Goal: Task Accomplishment & Management: Use online tool/utility

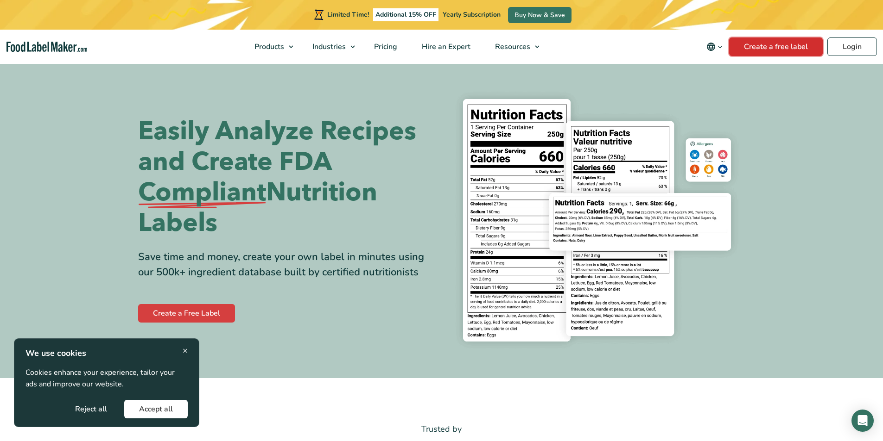
click at [795, 46] on link "Create a free label" at bounding box center [776, 47] width 94 height 19
click at [854, 47] on link "Login" at bounding box center [852, 47] width 50 height 19
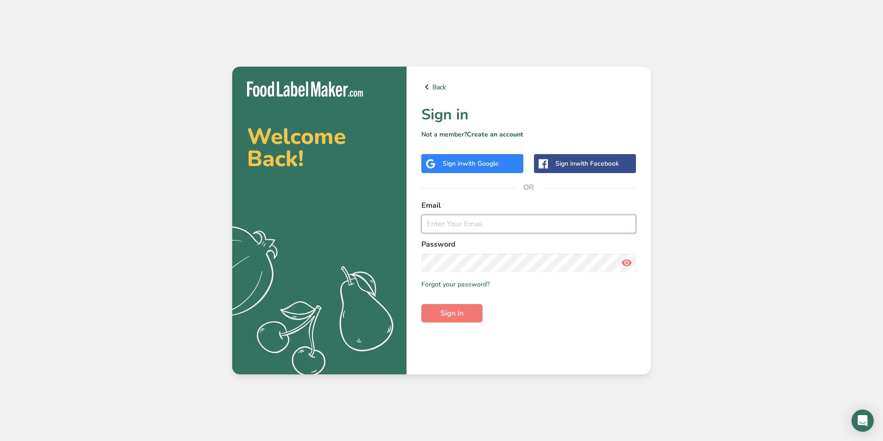
click at [483, 218] on input "email" at bounding box center [528, 224] width 214 height 19
click at [494, 226] on input "email" at bounding box center [528, 224] width 214 height 19
click at [690, 125] on div "Welcome Back! .a{fill:#f5f3ed;} Back Sign in Not a member? Create an account Si…" at bounding box center [441, 220] width 883 height 441
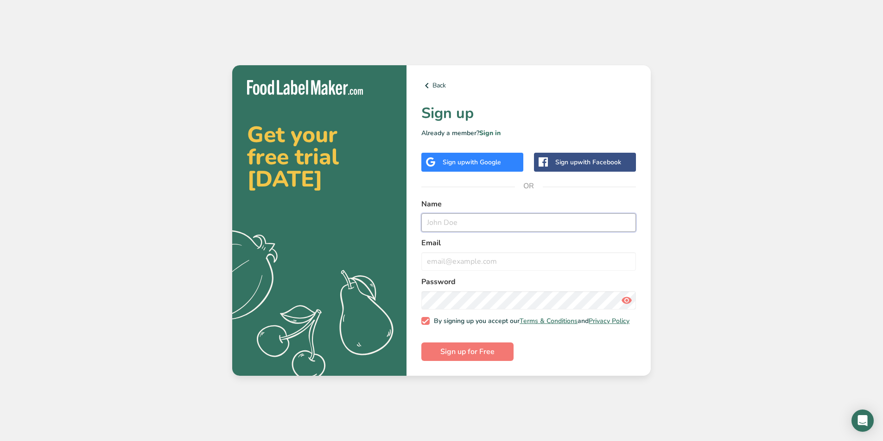
click at [481, 227] on input "text" at bounding box center [528, 223] width 214 height 19
type input "[PERSON_NAME]"
click at [508, 270] on form "Name john Email Password By signing up you accept our Terms & Conditions and Pr…" at bounding box center [528, 280] width 214 height 163
click at [508, 264] on input "email" at bounding box center [528, 261] width 214 height 19
click at [421, 343] on button "Sign up for Free" at bounding box center [467, 352] width 92 height 19
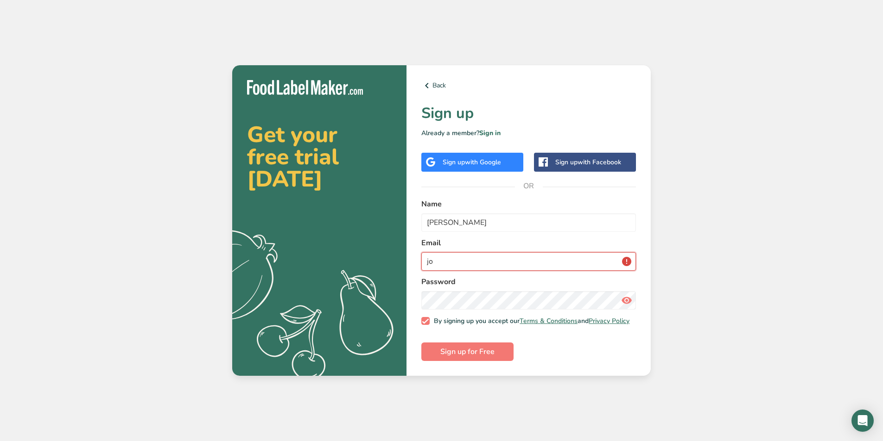
type input "j"
type input "iyretail01@gmail.com"
click at [493, 357] on span "Sign up for Free" at bounding box center [467, 352] width 54 height 11
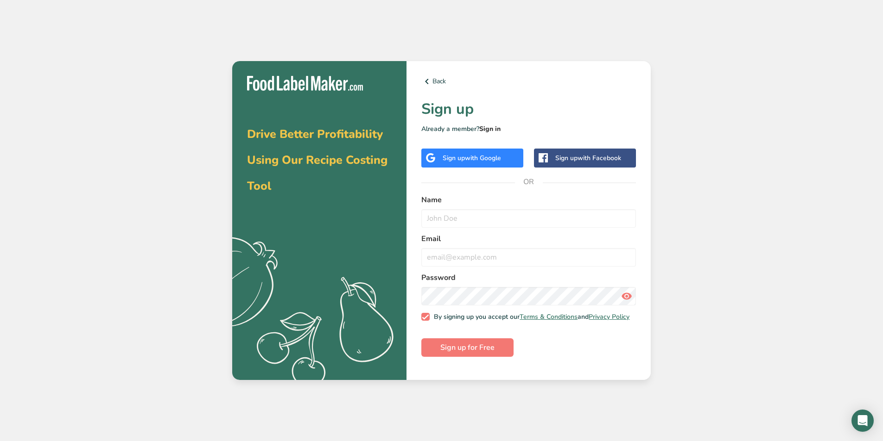
click at [488, 127] on link "Sign in" at bounding box center [489, 129] width 21 height 9
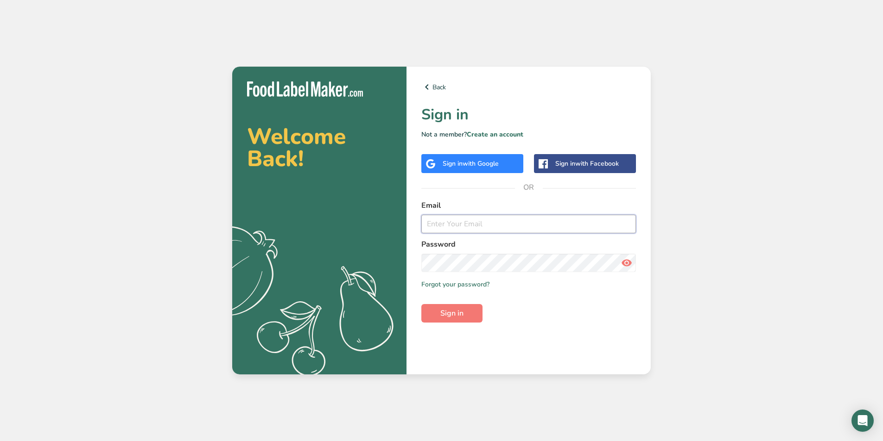
click at [475, 225] on input "email" at bounding box center [528, 224] width 214 height 19
click at [464, 287] on link "Forgot your password?" at bounding box center [455, 285] width 68 height 10
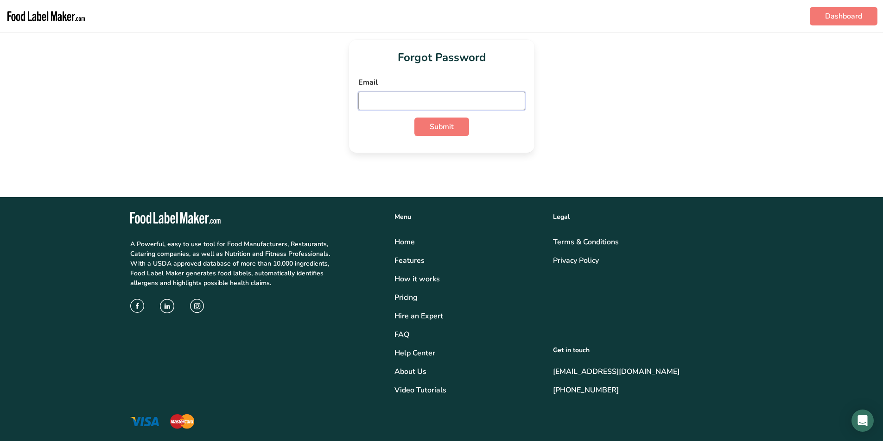
click at [460, 97] on input "email" at bounding box center [441, 101] width 167 height 19
type input "iyretail01@gmail.com"
click at [450, 127] on span "Submit" at bounding box center [441, 126] width 24 height 11
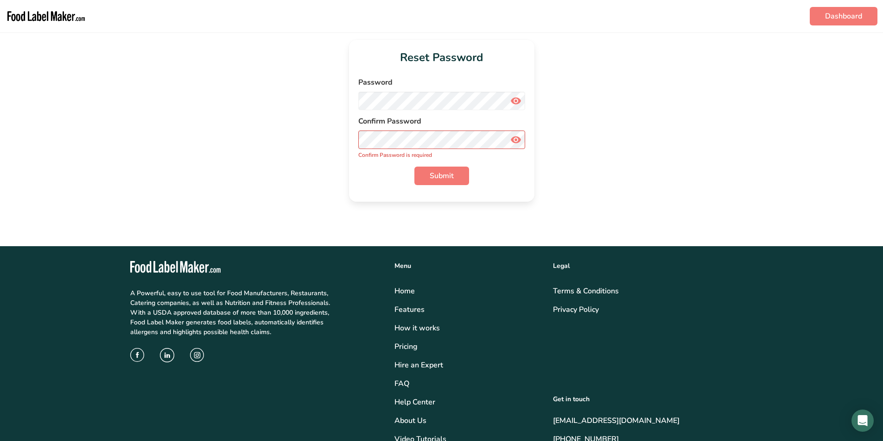
click at [517, 102] on icon at bounding box center [515, 101] width 11 height 17
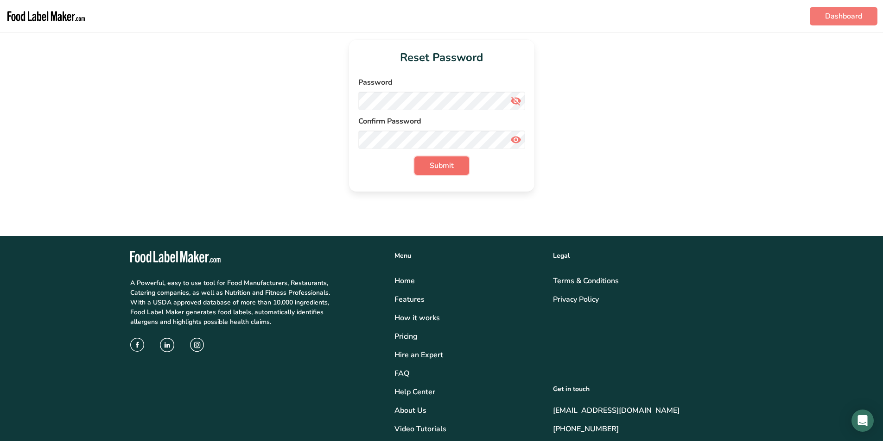
click at [445, 164] on span "Submit" at bounding box center [441, 165] width 24 height 11
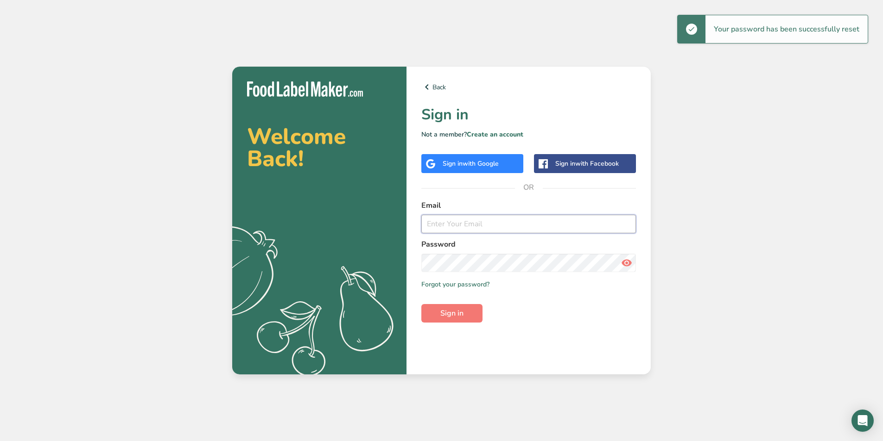
click at [511, 228] on input "email" at bounding box center [528, 224] width 214 height 19
type input "iyretail01@gmail.com"
click at [456, 322] on button "Sign in" at bounding box center [451, 313] width 61 height 19
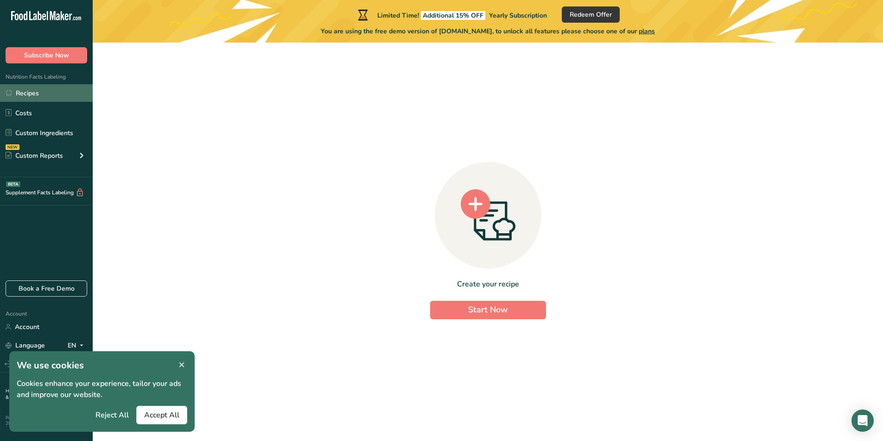
click at [43, 95] on link "Recipes" at bounding box center [46, 93] width 93 height 18
click at [173, 414] on span "Accept All" at bounding box center [161, 415] width 35 height 11
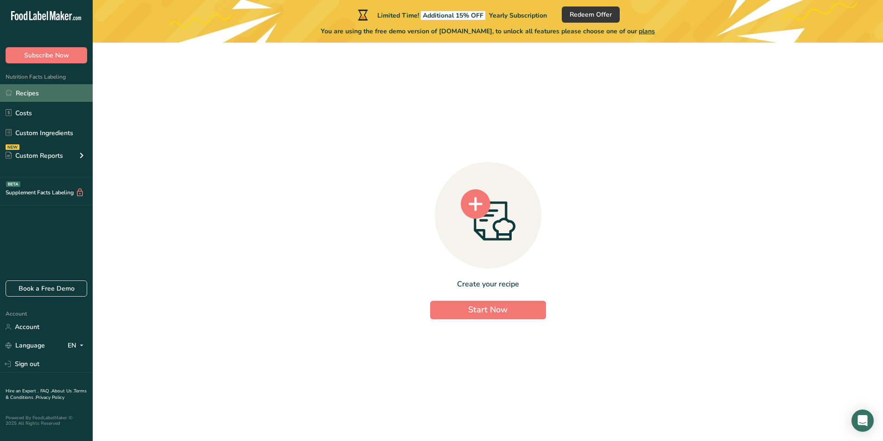
click at [50, 94] on link "Recipes" at bounding box center [46, 93] width 93 height 18
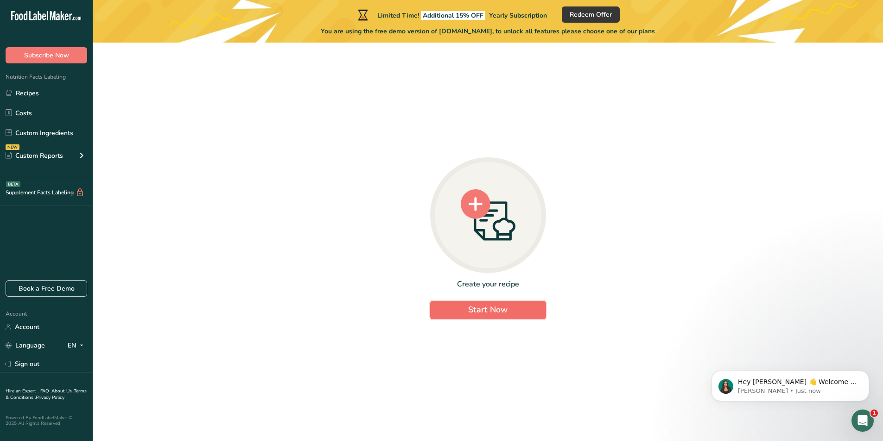
click at [507, 311] on span "Start Now" at bounding box center [487, 309] width 39 height 11
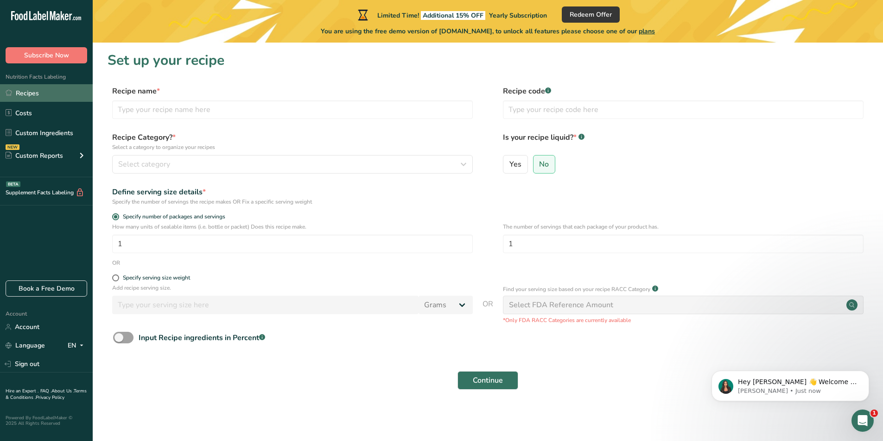
click at [48, 93] on link "Recipes" at bounding box center [46, 93] width 93 height 18
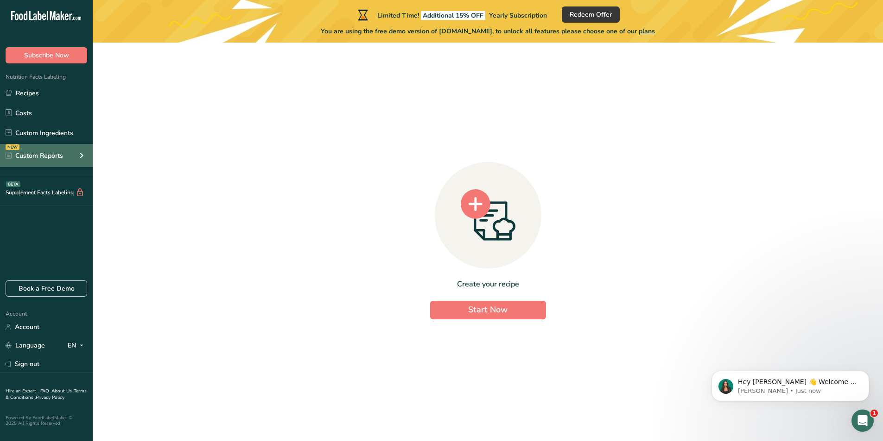
click at [50, 155] on div "Custom Reports" at bounding box center [34, 156] width 57 height 10
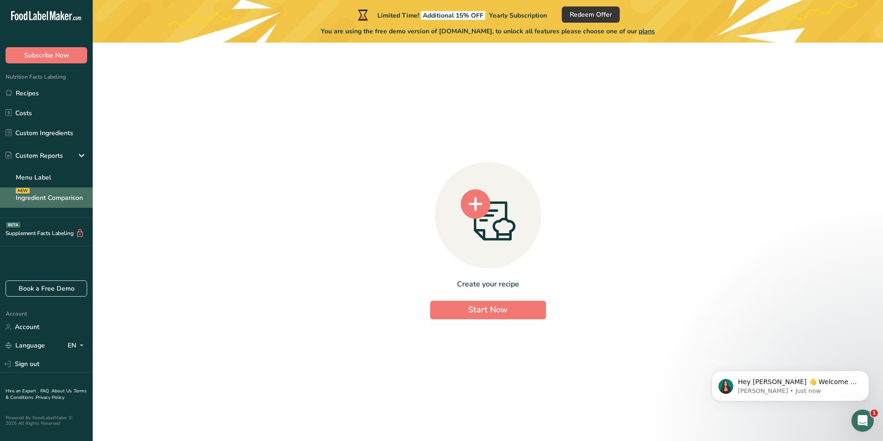
click at [56, 189] on link "Ingredient Comparison NEW" at bounding box center [46, 198] width 93 height 20
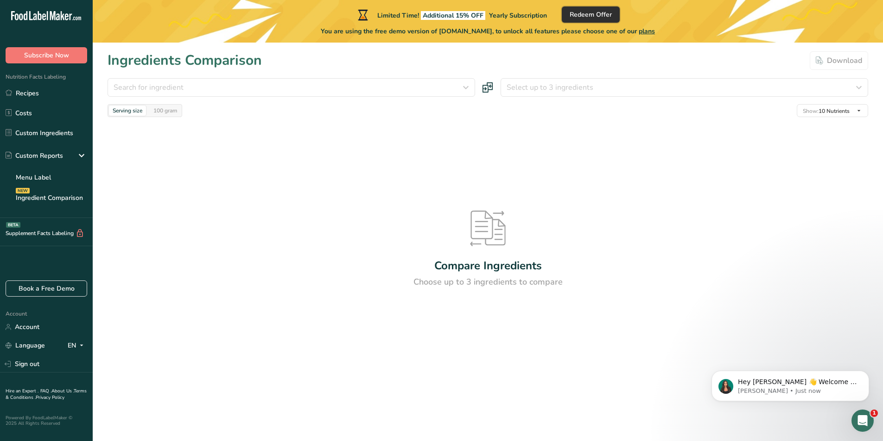
click at [592, 13] on span "Redeem Offer" at bounding box center [590, 15] width 42 height 10
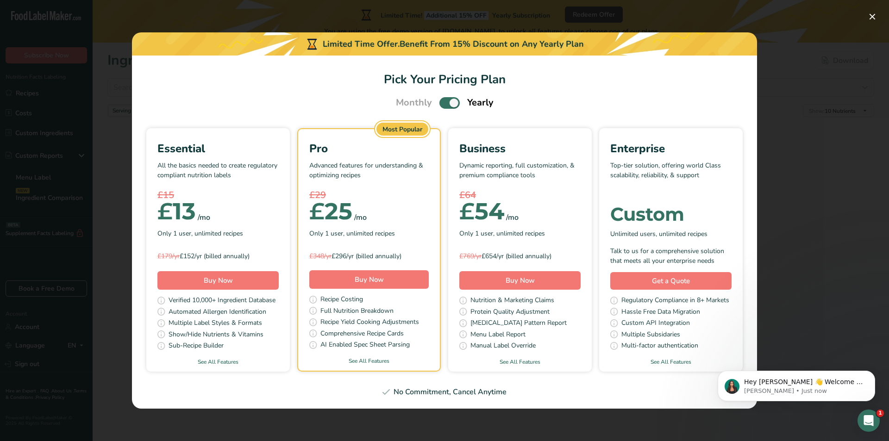
click at [837, 145] on div "Pick Your Pricing Plan Modal" at bounding box center [444, 220] width 889 height 441
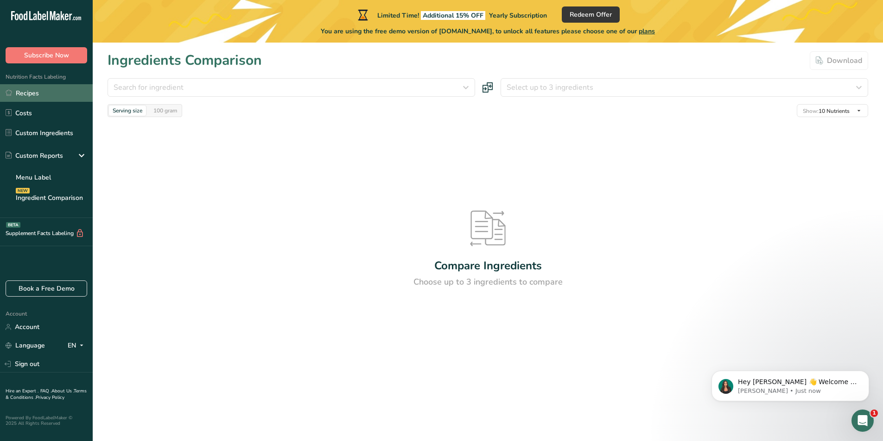
click at [54, 95] on link "Recipes" at bounding box center [46, 93] width 93 height 18
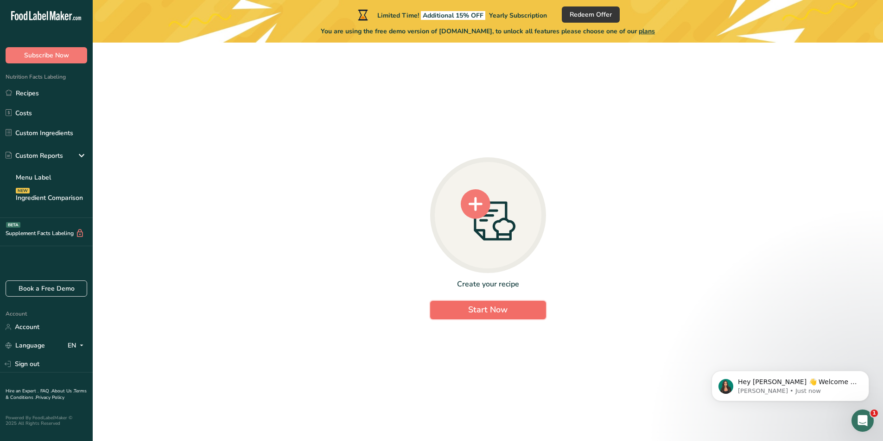
click at [495, 305] on span "Start Now" at bounding box center [487, 309] width 39 height 11
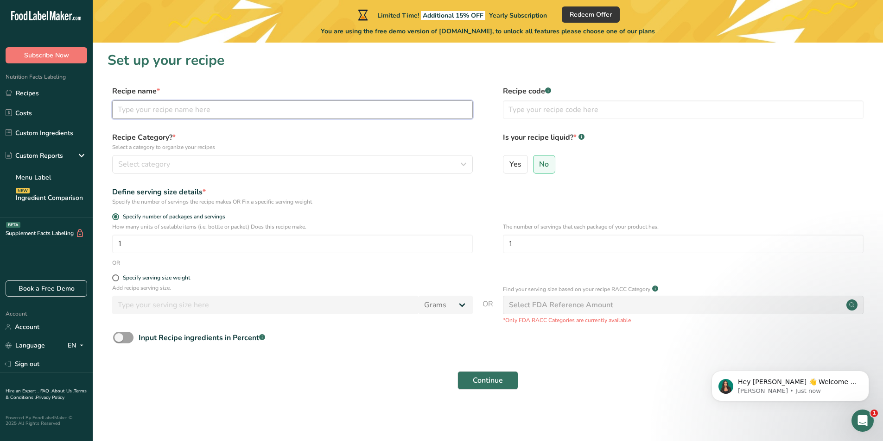
click at [222, 112] on input "text" at bounding box center [292, 110] width 360 height 19
type input "c"
type input "madira cake"
click at [457, 372] on button "Continue" at bounding box center [487, 381] width 61 height 19
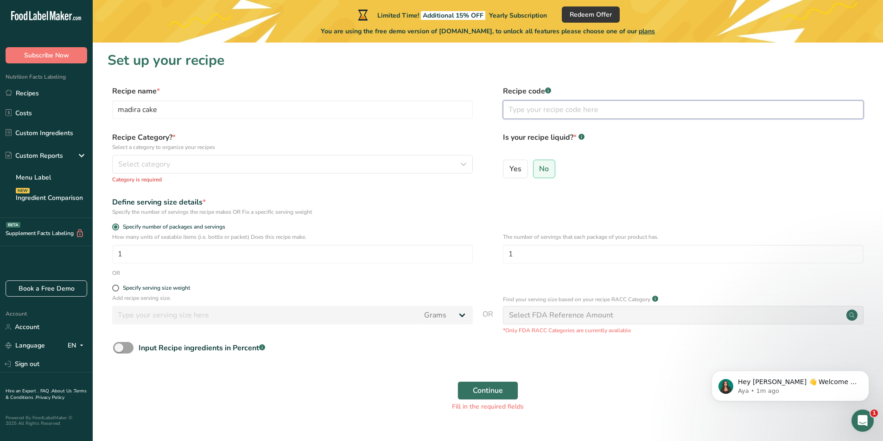
click at [585, 107] on input "text" at bounding box center [683, 110] width 360 height 19
drag, startPoint x: 47, startPoint y: 9, endPoint x: 47, endPoint y: 14, distance: 5.1
click at [47, 9] on div ".a-20{fill:#fff;}" at bounding box center [46, 17] width 93 height 21
click at [29, 94] on link "Recipes" at bounding box center [46, 93] width 93 height 18
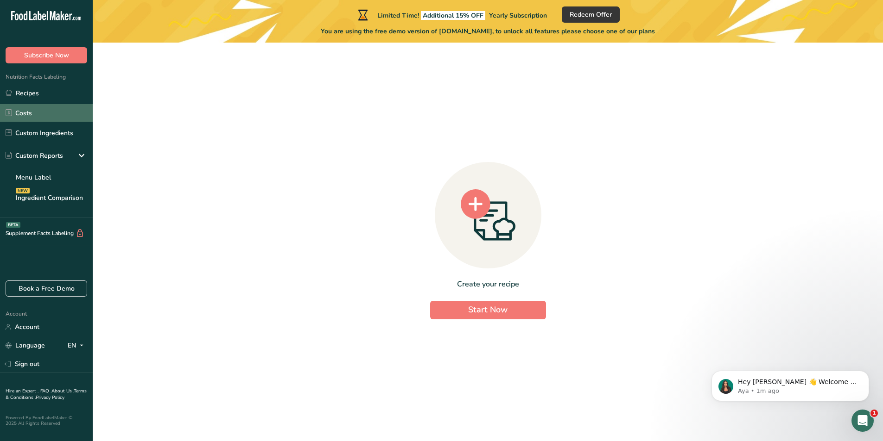
click at [28, 111] on link "Costs" at bounding box center [46, 113] width 93 height 18
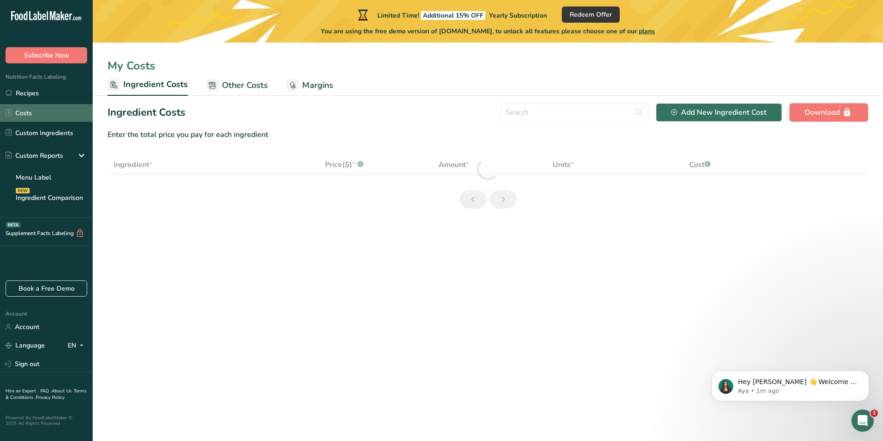
select select "1"
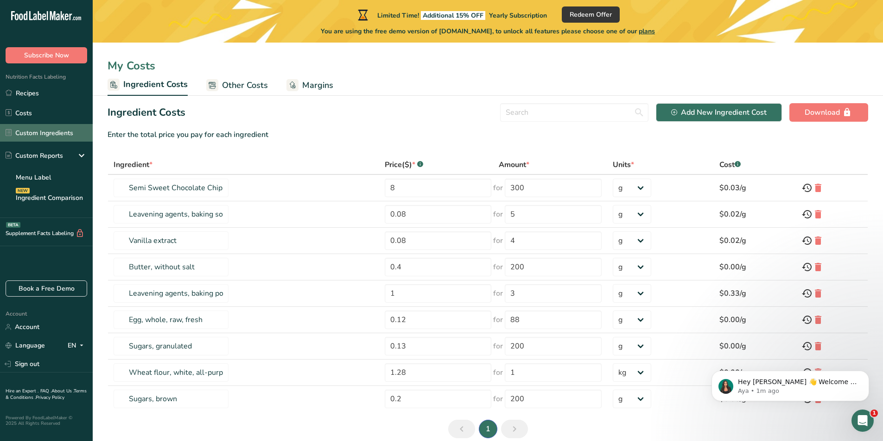
click at [61, 131] on link "Custom Ingredients" at bounding box center [46, 133] width 93 height 18
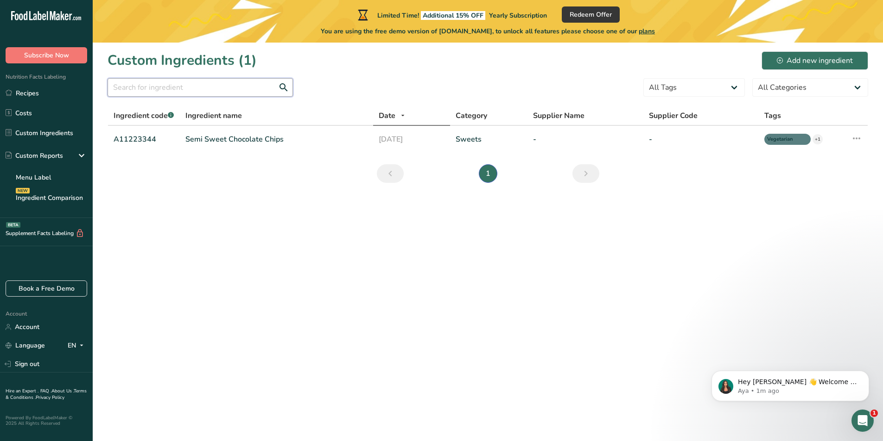
click at [216, 90] on input "text" at bounding box center [199, 87] width 185 height 19
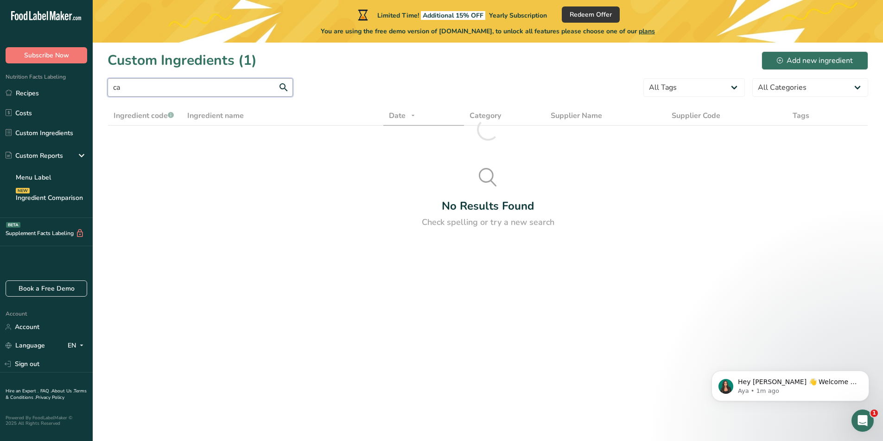
type input "c"
type input "suger"
click at [50, 96] on link "Recipes" at bounding box center [46, 93] width 93 height 18
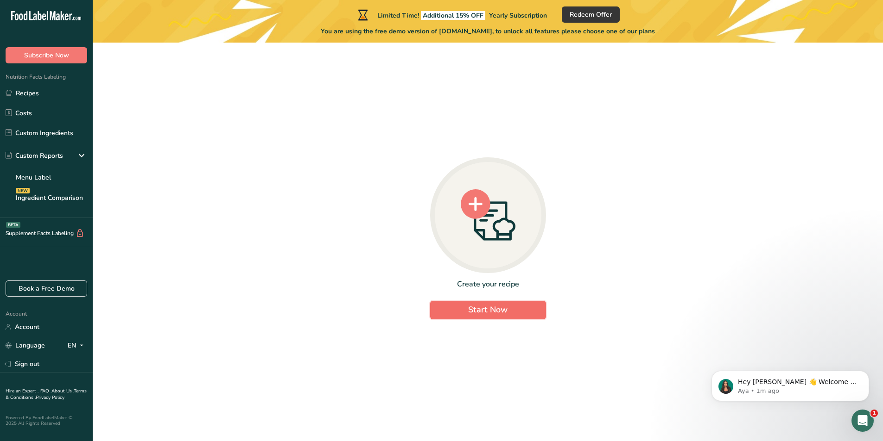
click at [510, 313] on button "Start Now" at bounding box center [488, 310] width 116 height 19
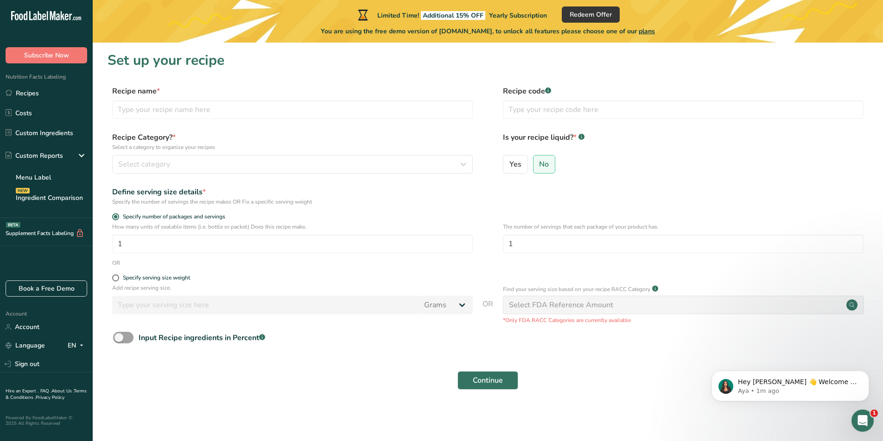
click at [591, 302] on div "Select FDA Reference Amount" at bounding box center [561, 305] width 104 height 11
click at [591, 308] on div "Select FDA Reference Amount" at bounding box center [561, 305] width 104 height 11
click at [65, 56] on span "Subscribe Now" at bounding box center [46, 55] width 45 height 10
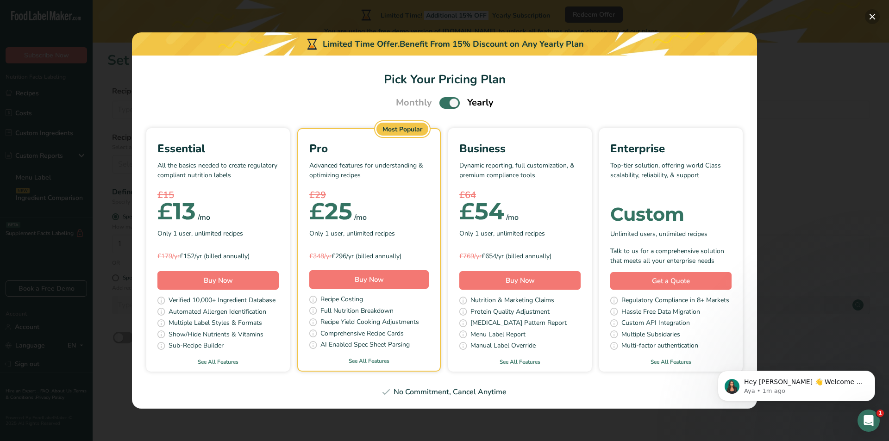
click at [874, 18] on button "Pick Your Pricing Plan Modal" at bounding box center [872, 16] width 15 height 15
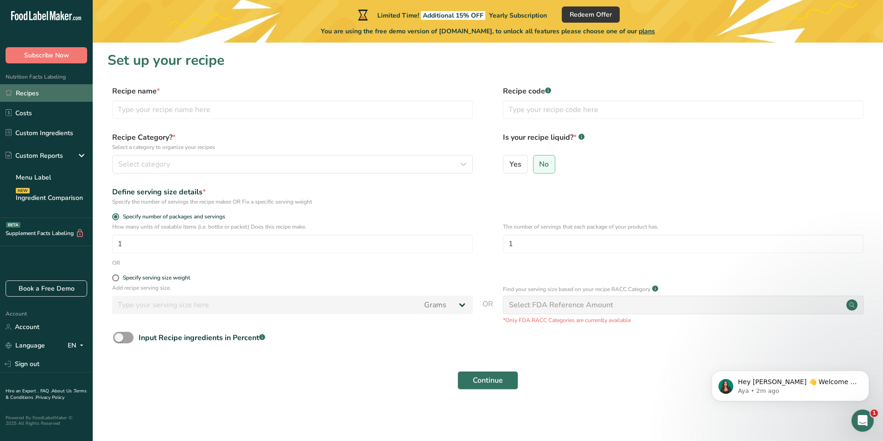
click at [50, 102] on link "Recipes" at bounding box center [46, 93] width 93 height 18
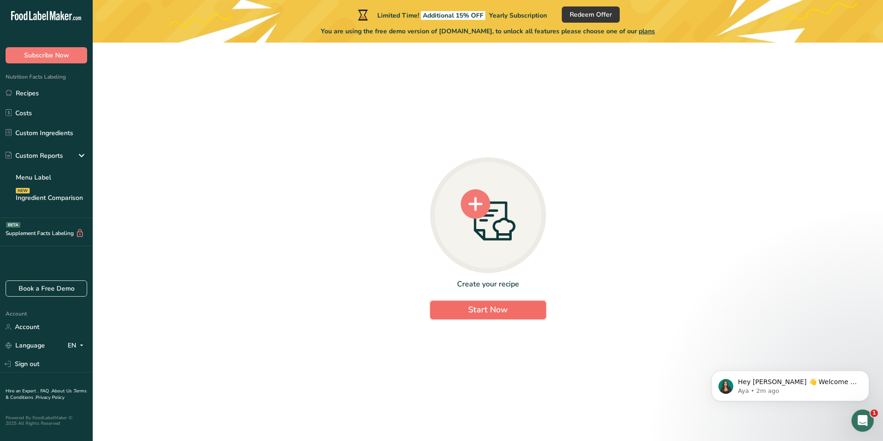
click at [469, 308] on span "Start Now" at bounding box center [487, 309] width 39 height 11
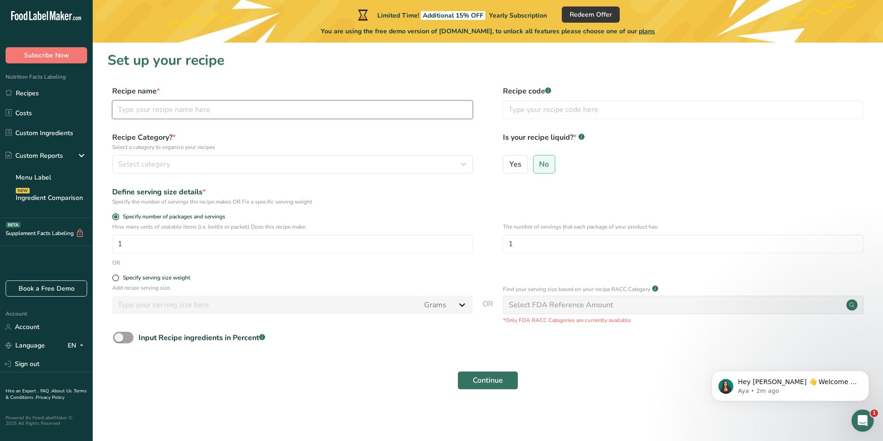
click at [208, 115] on input "text" at bounding box center [292, 110] width 360 height 19
type input "madira cake"
click at [569, 112] on input "text" at bounding box center [683, 110] width 360 height 19
type input "464"
click at [269, 151] on p "Select a category to organize your recipes" at bounding box center [292, 147] width 360 height 8
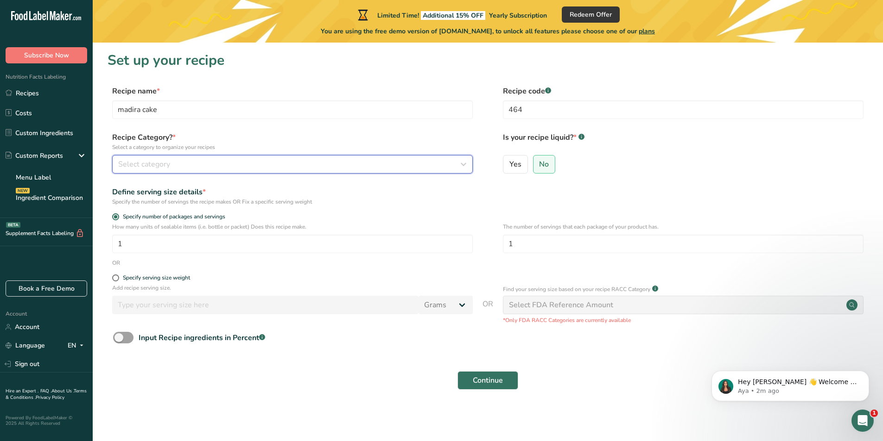
click at [269, 166] on div "Select category" at bounding box center [289, 164] width 343 height 11
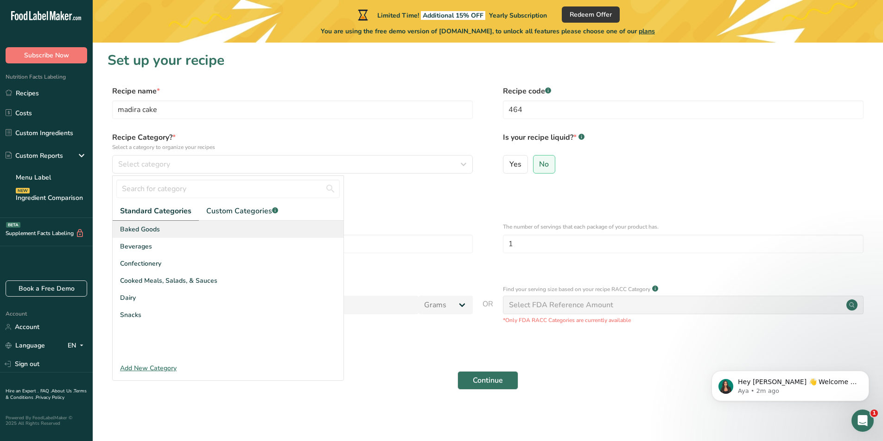
click at [161, 235] on div "Baked Goods" at bounding box center [228, 229] width 231 height 17
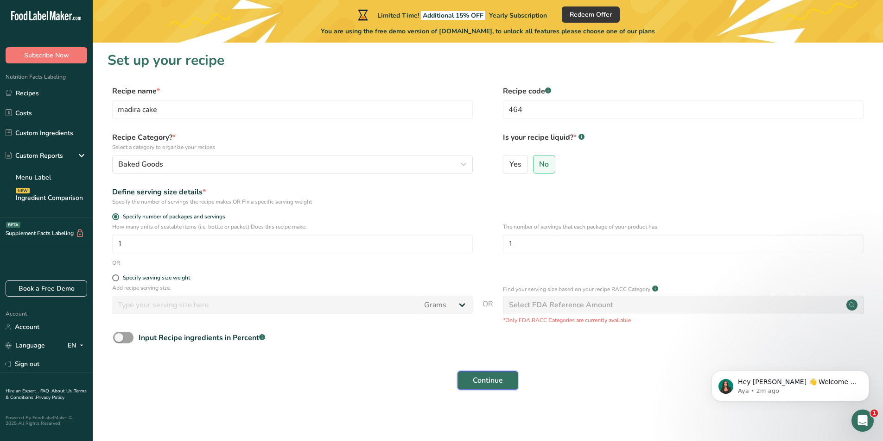
click at [493, 390] on button "Continue" at bounding box center [487, 381] width 61 height 19
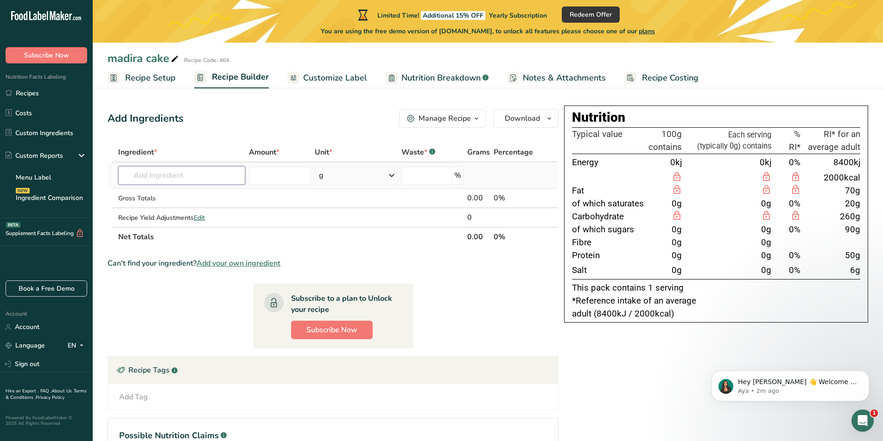
click at [174, 176] on input "text" at bounding box center [181, 175] width 127 height 19
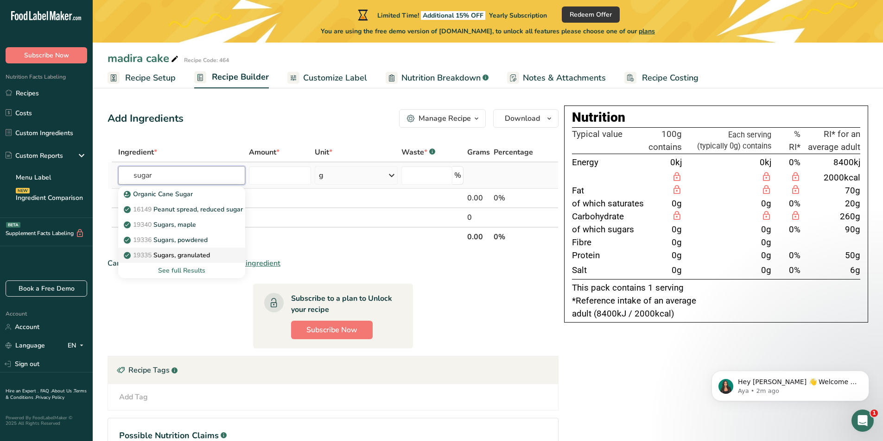
type input "sugar"
click at [193, 253] on p "19335 Sugars, granulated" at bounding box center [168, 256] width 84 height 10
type input "Sugars, granulated"
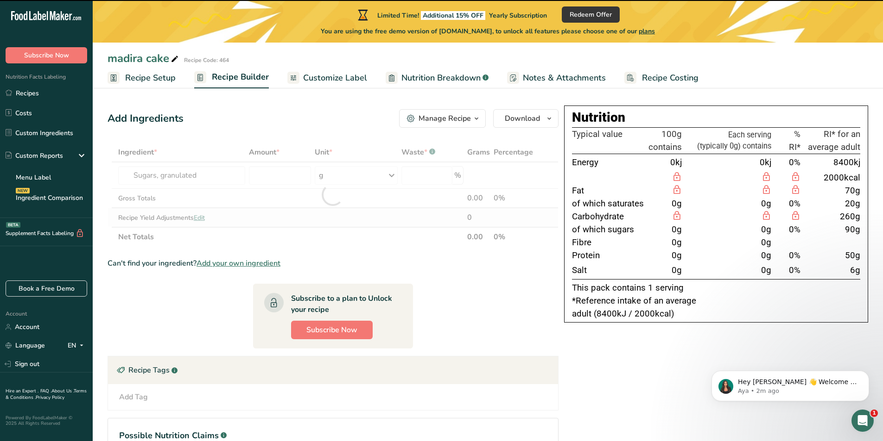
type input "0"
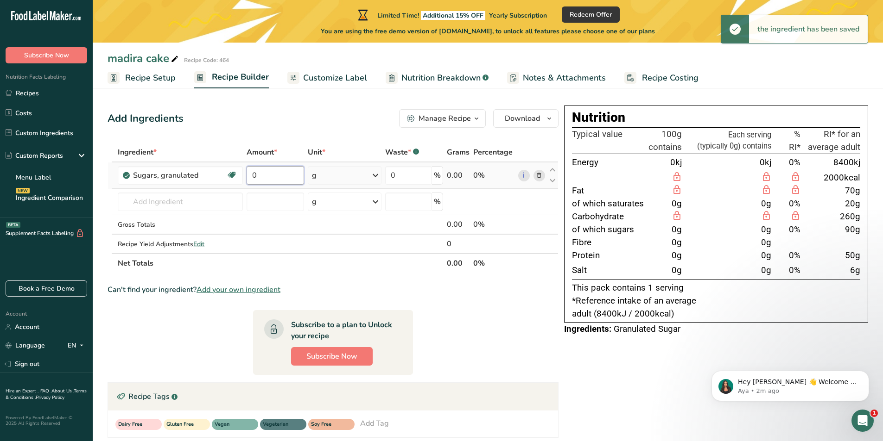
click at [283, 175] on input "0" at bounding box center [274, 175] width 57 height 19
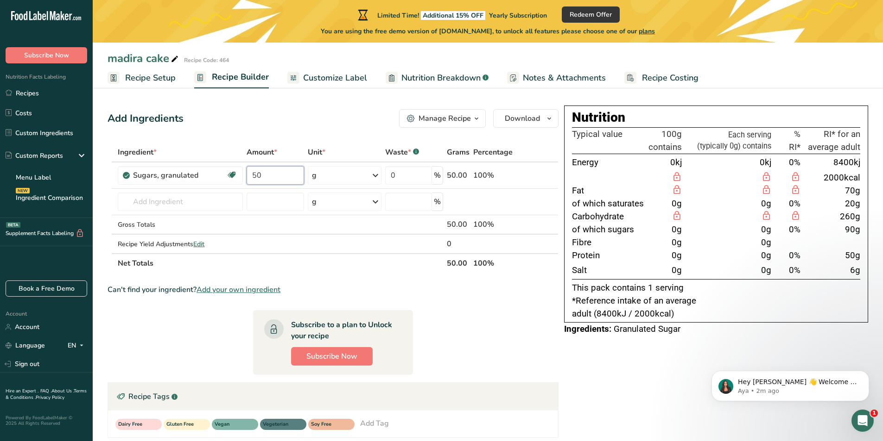
type input "50"
click at [337, 122] on div "Add Ingredients Manage Recipe Delete Recipe Duplicate Recipe Scale Recipe Save …" at bounding box center [332, 118] width 451 height 19
click at [195, 199] on input "text" at bounding box center [180, 202] width 125 height 19
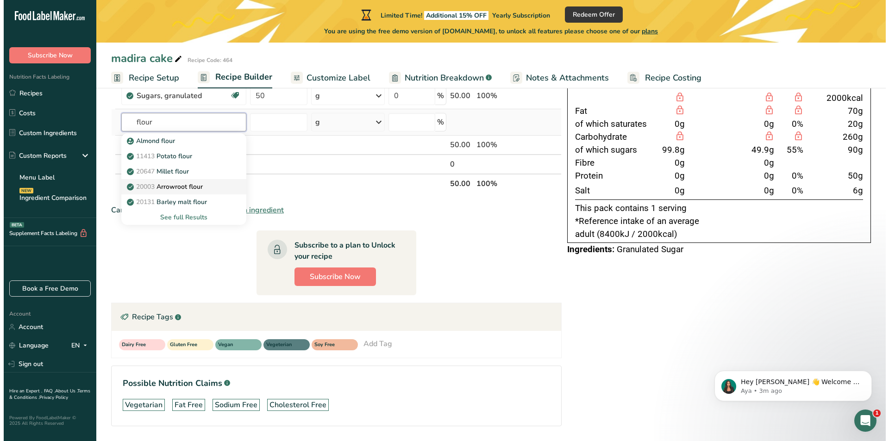
scroll to position [63, 0]
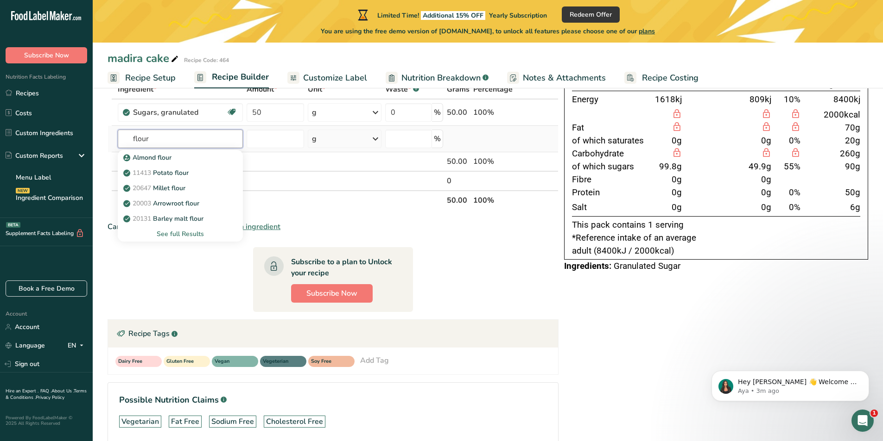
type input "flour"
click at [184, 233] on div "See full Results" at bounding box center [180, 234] width 110 height 10
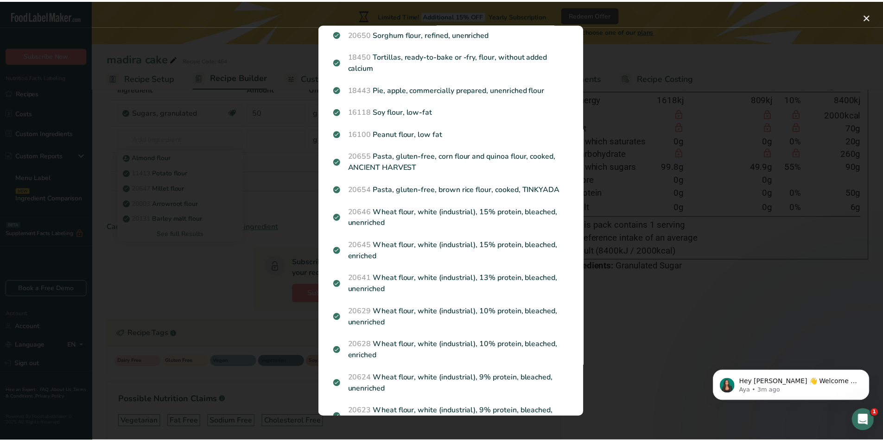
scroll to position [973, 0]
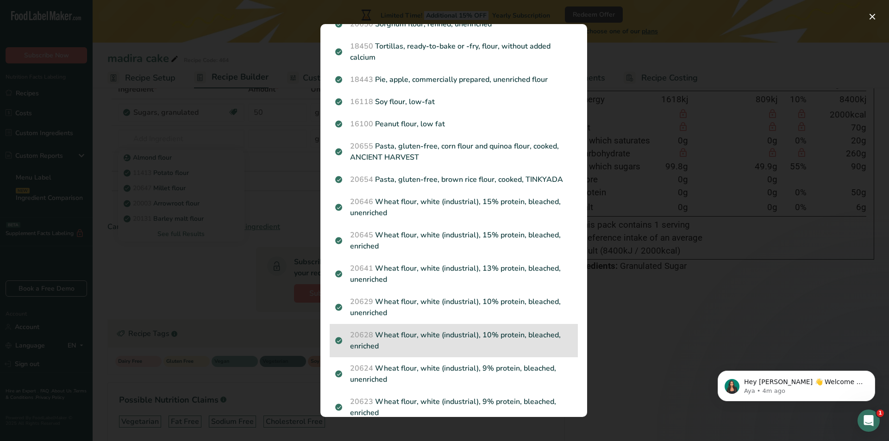
click at [501, 345] on p "20628 Wheat flour, white (industrial), 10% protein, bleached, enriched" at bounding box center [453, 341] width 237 height 22
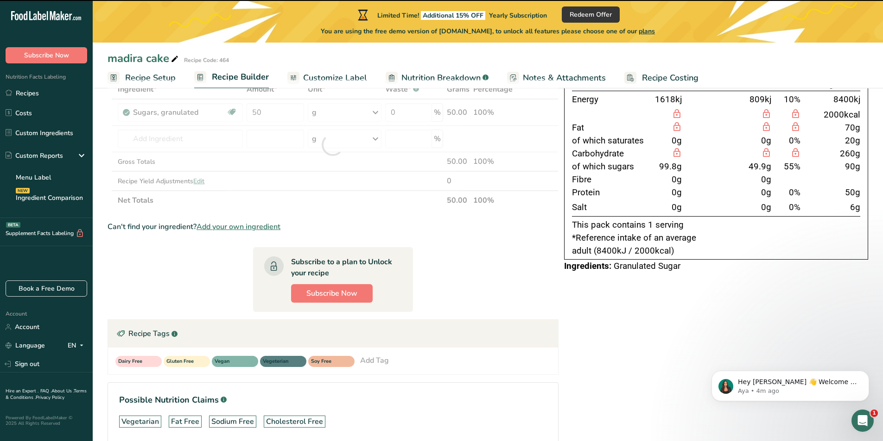
type input "0"
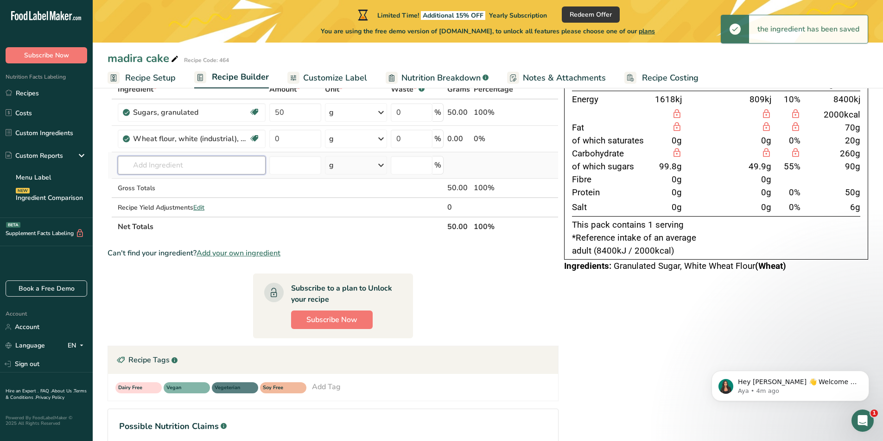
click at [213, 162] on input "text" at bounding box center [192, 165] width 148 height 19
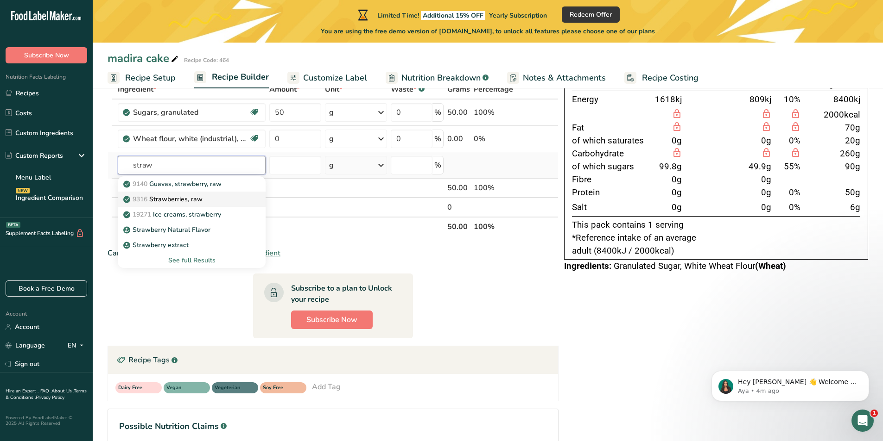
type input "straw"
click at [207, 203] on div "9316 Strawberries, raw" at bounding box center [184, 200] width 118 height 10
type input "Strawberries, raw"
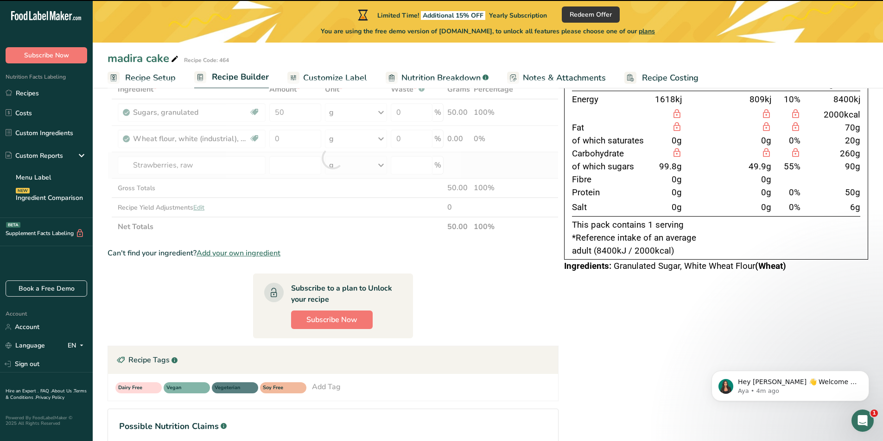
type input "0"
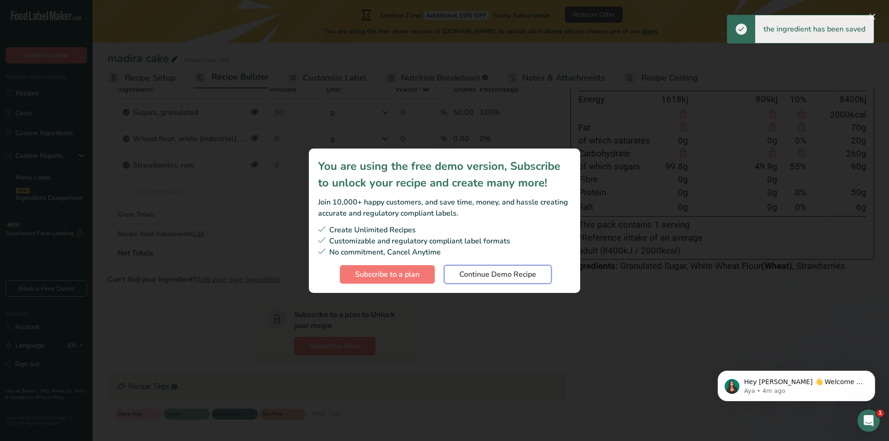
click at [501, 273] on span "Continue Demo Recipe" at bounding box center [498, 274] width 77 height 11
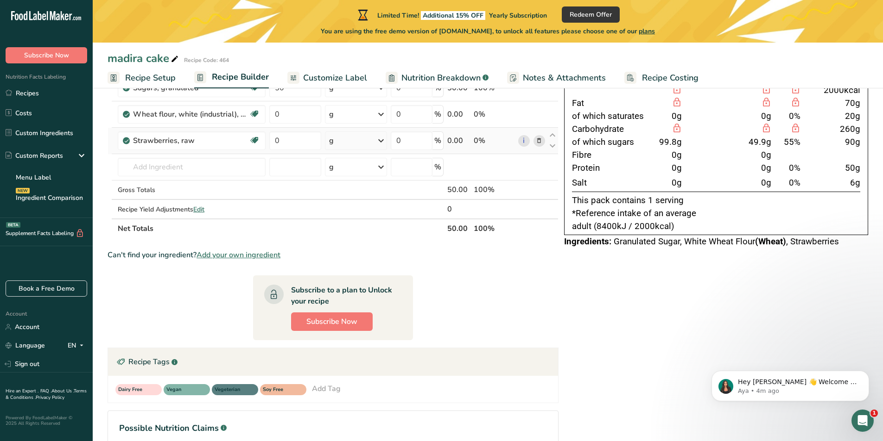
scroll to position [0, 0]
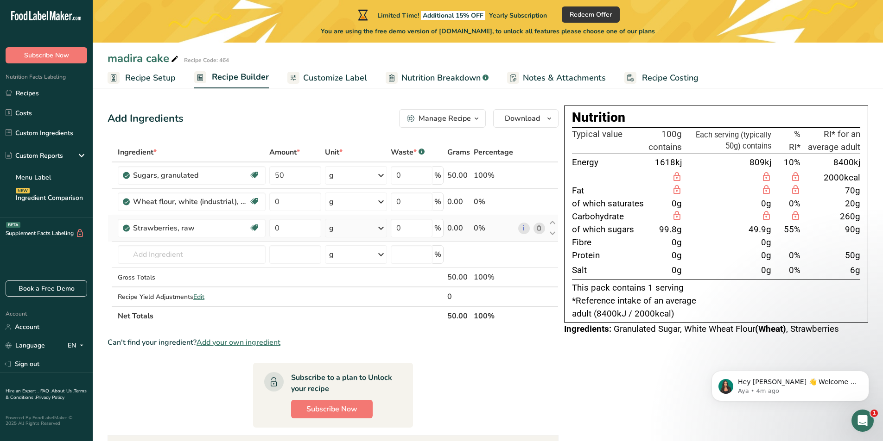
click at [340, 81] on span "Customize Label" at bounding box center [335, 78] width 64 height 13
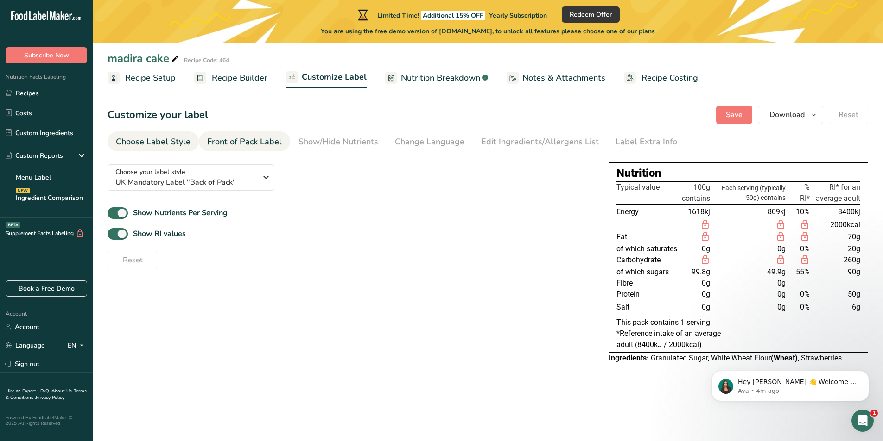
click at [259, 139] on div "Front of Pack Label" at bounding box center [244, 142] width 75 height 13
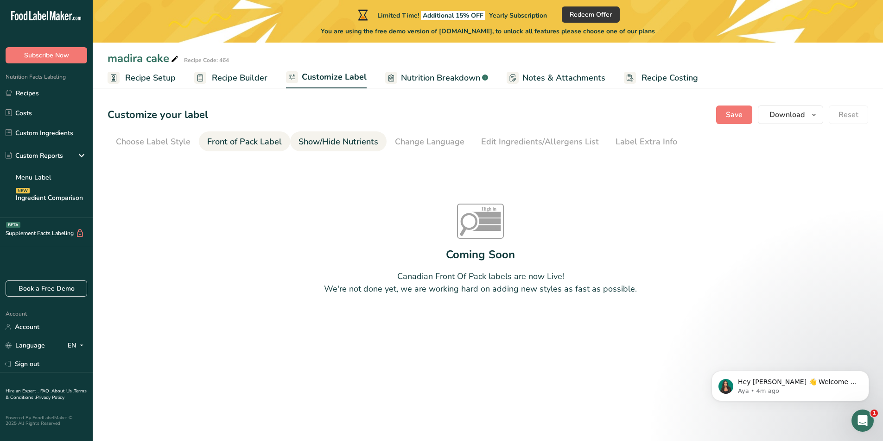
click at [356, 137] on div "Show/Hide Nutrients" at bounding box center [338, 142] width 80 height 13
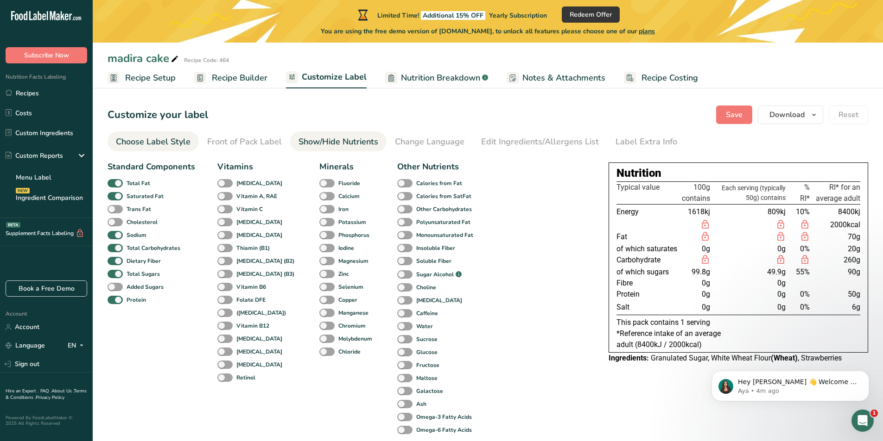
click at [163, 141] on div "Choose Label Style" at bounding box center [153, 142] width 75 height 13
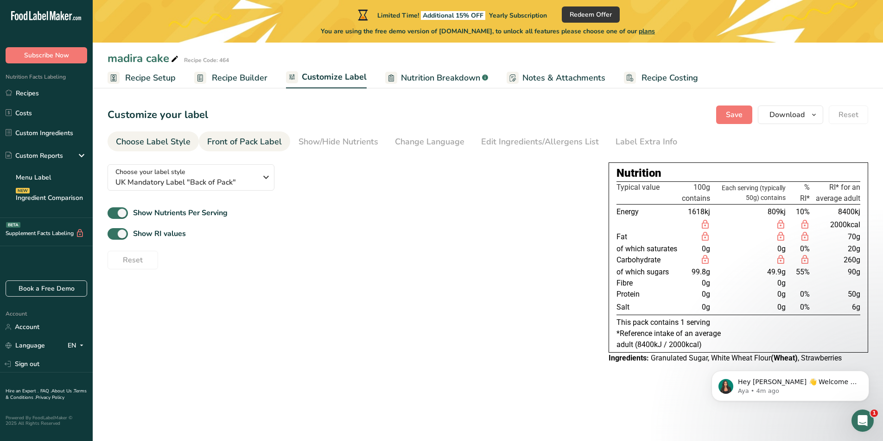
click at [232, 142] on div "Front of Pack Label" at bounding box center [244, 142] width 75 height 13
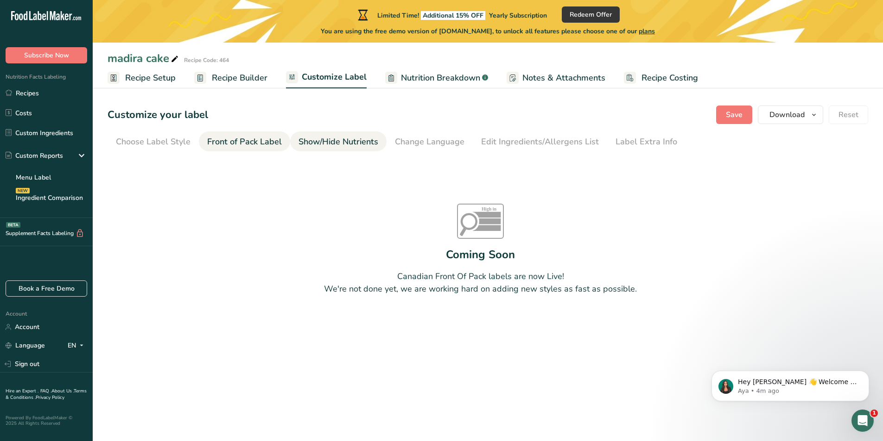
click at [316, 147] on div "Show/Hide Nutrients" at bounding box center [338, 142] width 80 height 13
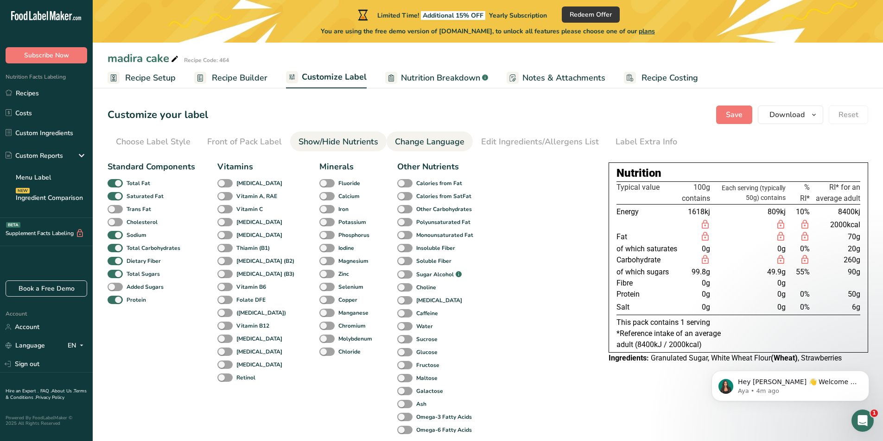
click at [408, 147] on div "Change Language" at bounding box center [429, 142] width 69 height 13
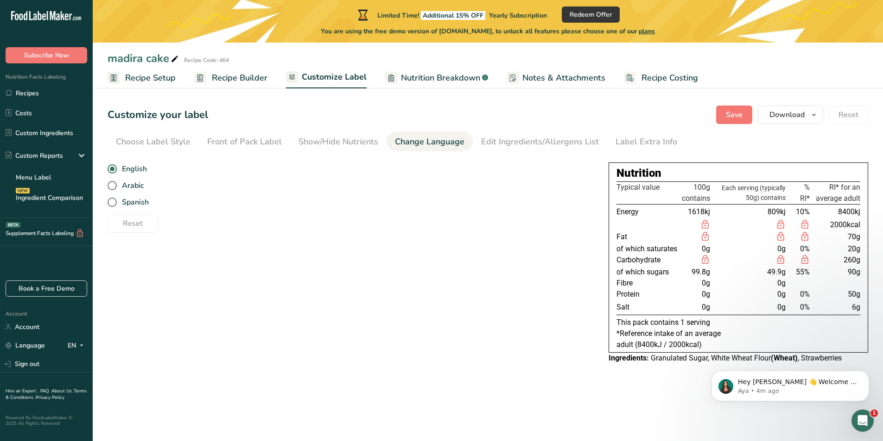
click at [155, 80] on span "Recipe Setup" at bounding box center [150, 78] width 50 height 13
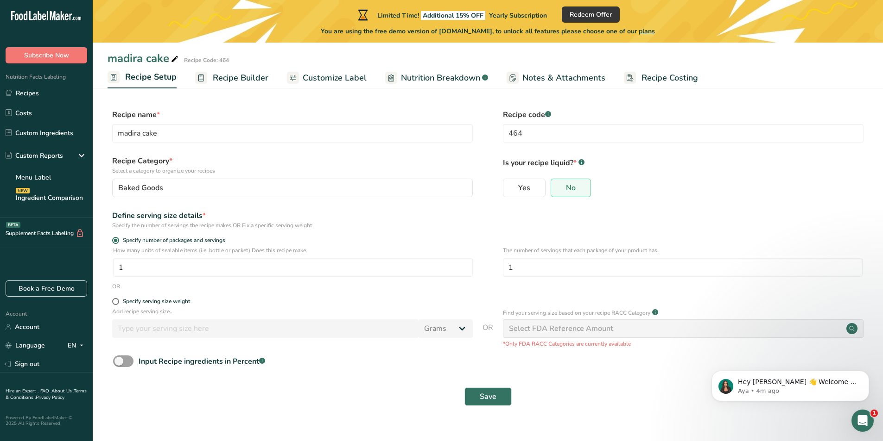
click at [236, 76] on span "Recipe Builder" at bounding box center [241, 78] width 56 height 13
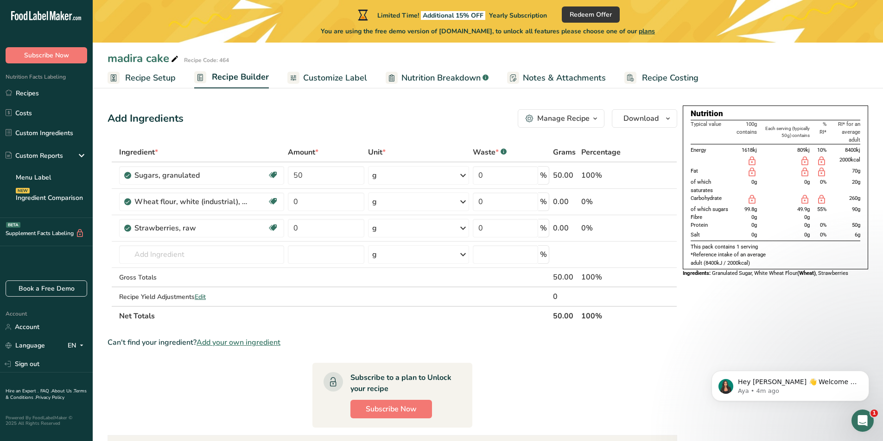
click at [329, 76] on span "Customize Label" at bounding box center [335, 78] width 64 height 13
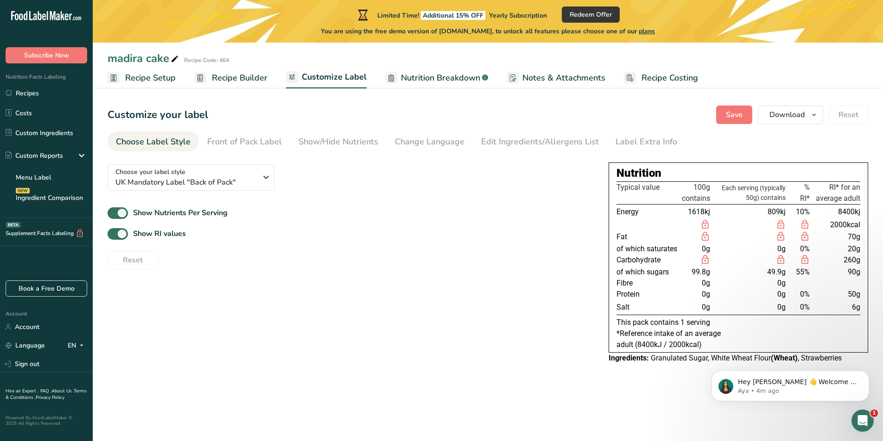
click at [435, 76] on span "Nutrition Breakdown" at bounding box center [440, 78] width 79 height 13
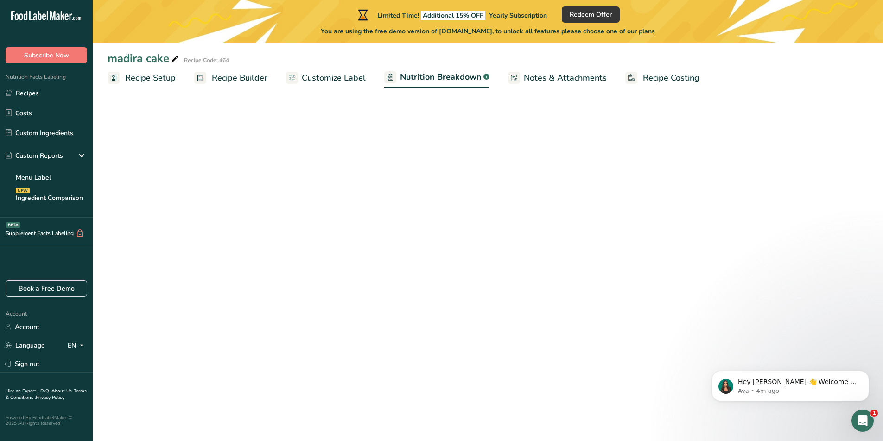
select select "Calories"
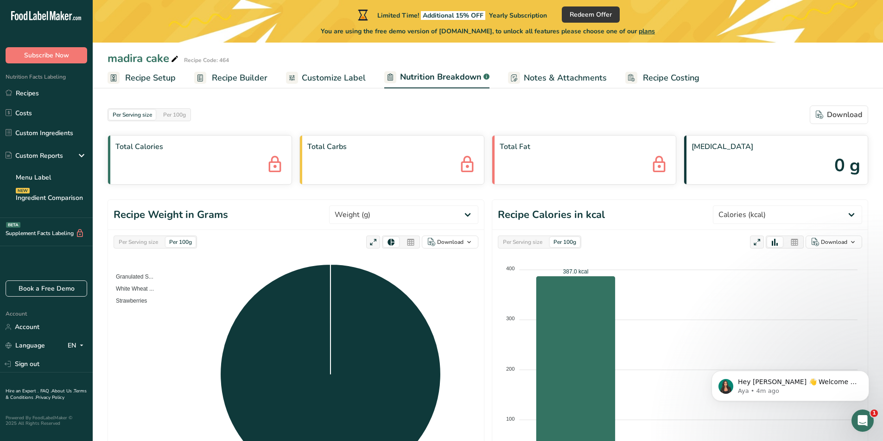
click at [561, 82] on span "Notes & Attachments" at bounding box center [564, 78] width 83 height 13
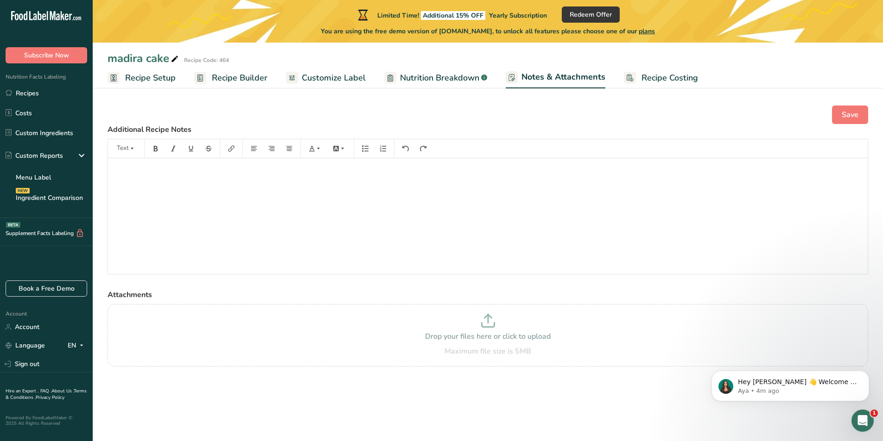
click at [648, 79] on span "Recipe Costing" at bounding box center [669, 78] width 57 height 13
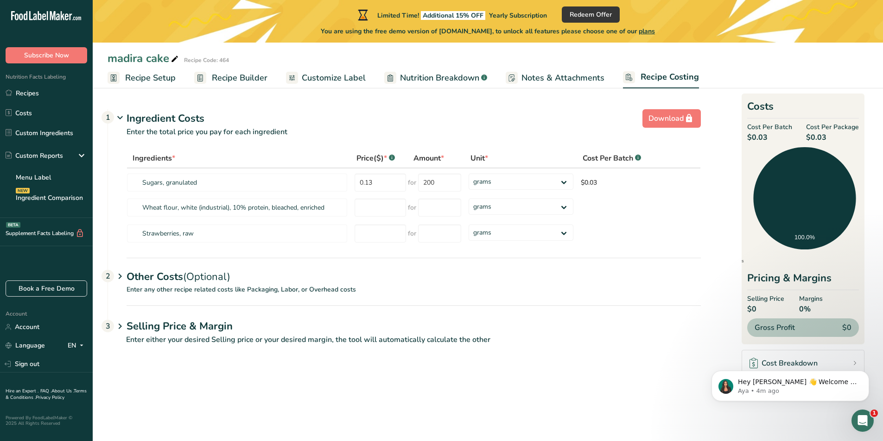
click at [353, 74] on span "Customize Label" at bounding box center [334, 78] width 64 height 13
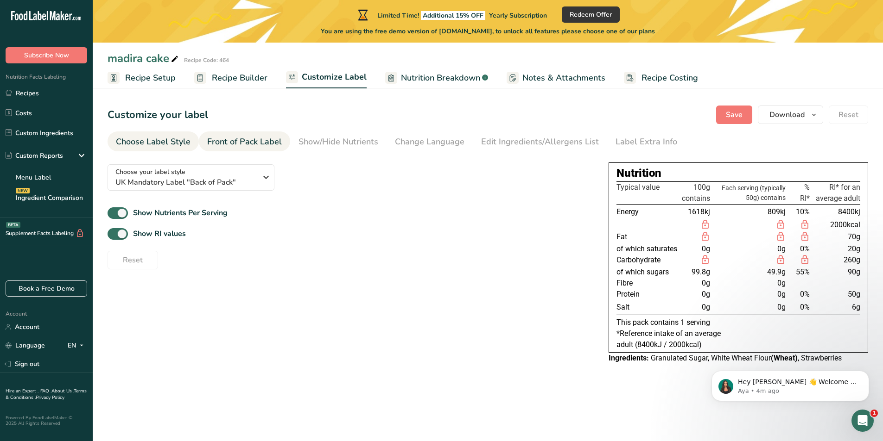
click at [241, 147] on div "Front of Pack Label" at bounding box center [244, 142] width 75 height 13
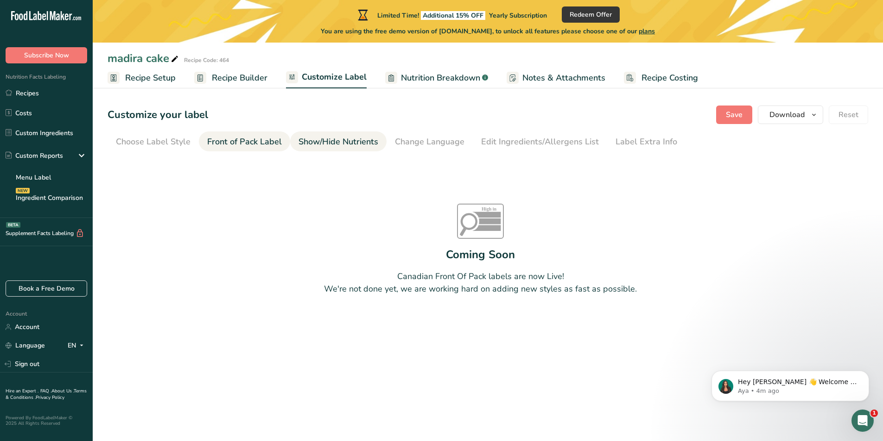
click at [341, 145] on div "Show/Hide Nutrients" at bounding box center [338, 142] width 80 height 13
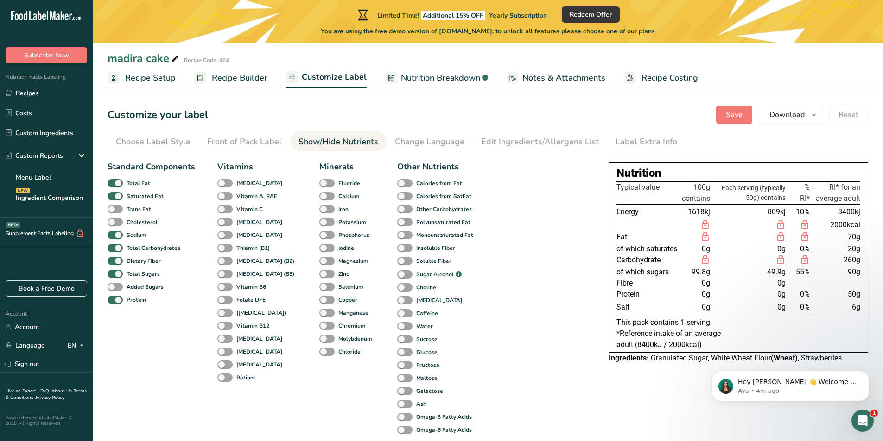
click at [437, 81] on span "Nutrition Breakdown" at bounding box center [440, 78] width 79 height 13
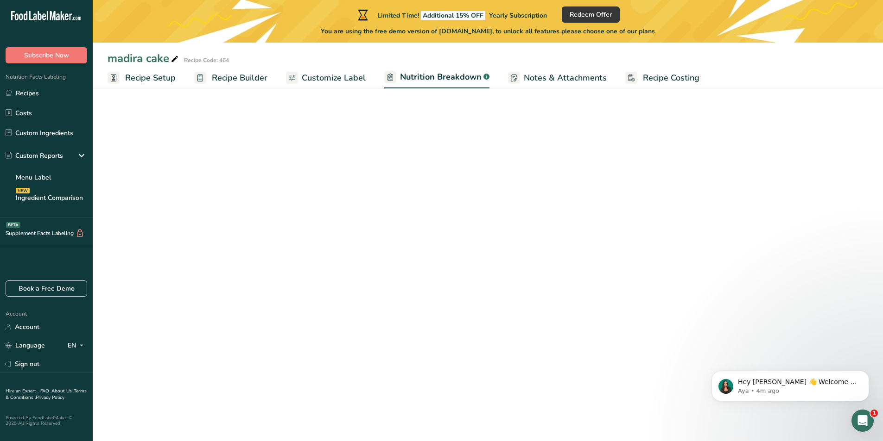
select select "Calories"
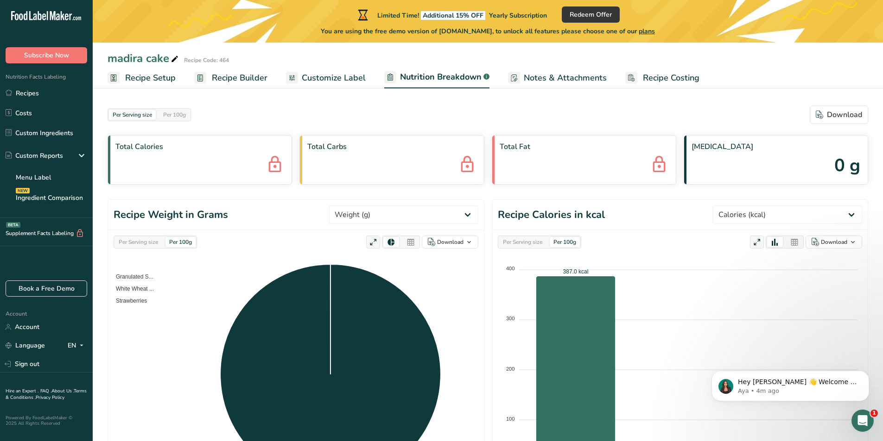
click at [229, 82] on span "Recipe Builder" at bounding box center [240, 78] width 56 height 13
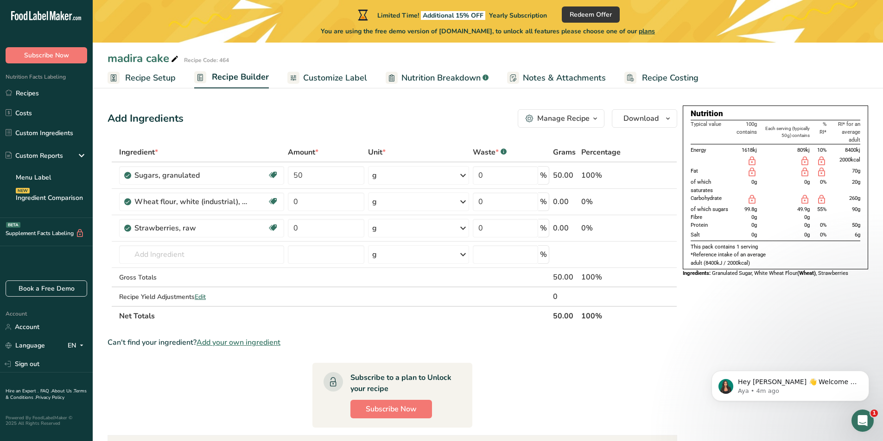
click at [168, 86] on link "Recipe Setup" at bounding box center [141, 78] width 68 height 21
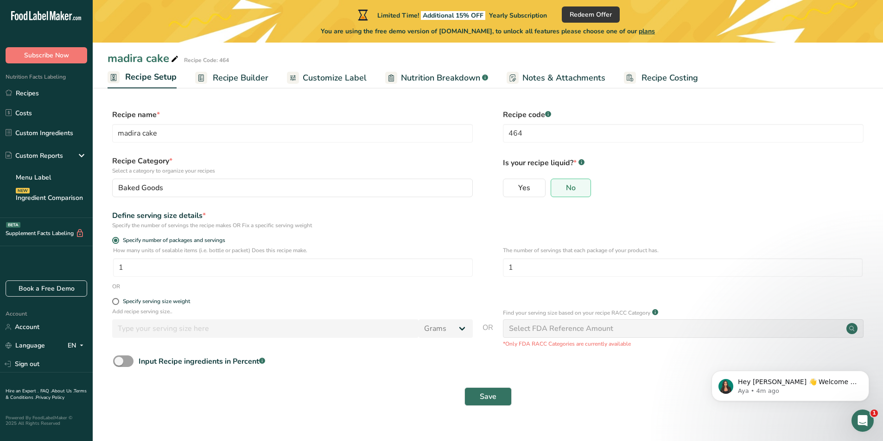
click at [313, 75] on span "Customize Label" at bounding box center [335, 78] width 64 height 13
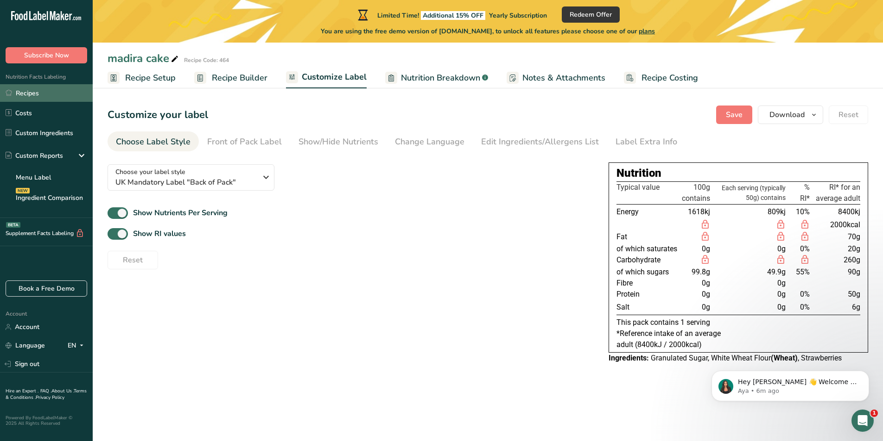
click at [66, 96] on link "Recipes" at bounding box center [46, 93] width 93 height 18
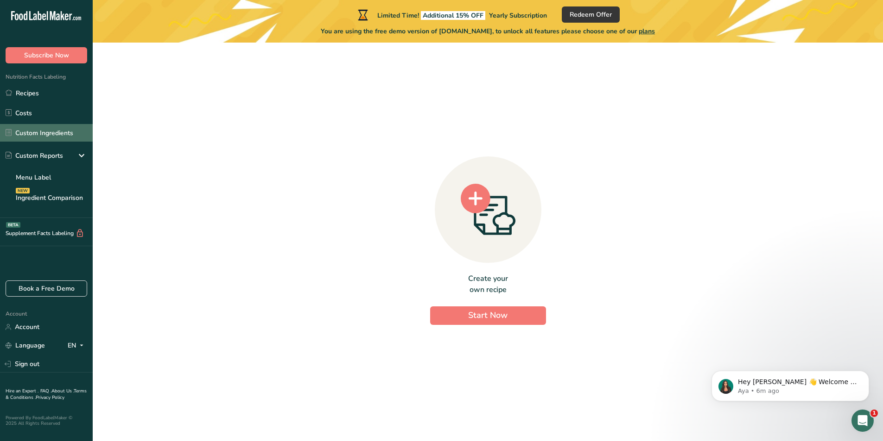
click at [68, 136] on link "Custom Ingredients" at bounding box center [46, 133] width 93 height 18
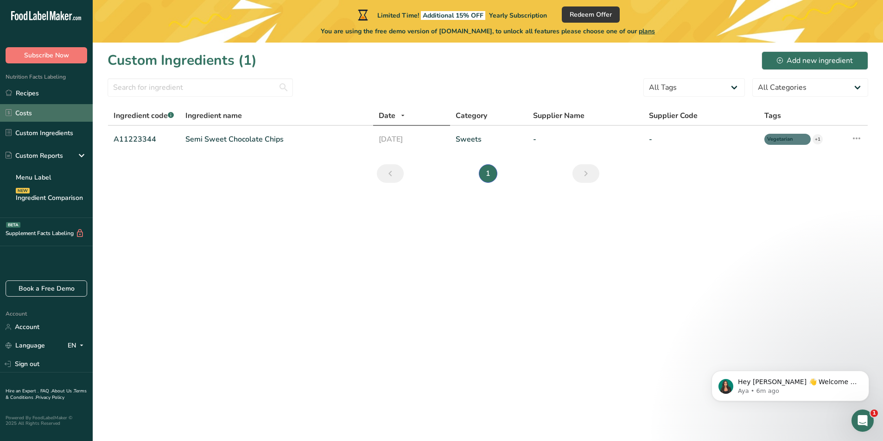
click at [67, 112] on link "Costs" at bounding box center [46, 113] width 93 height 18
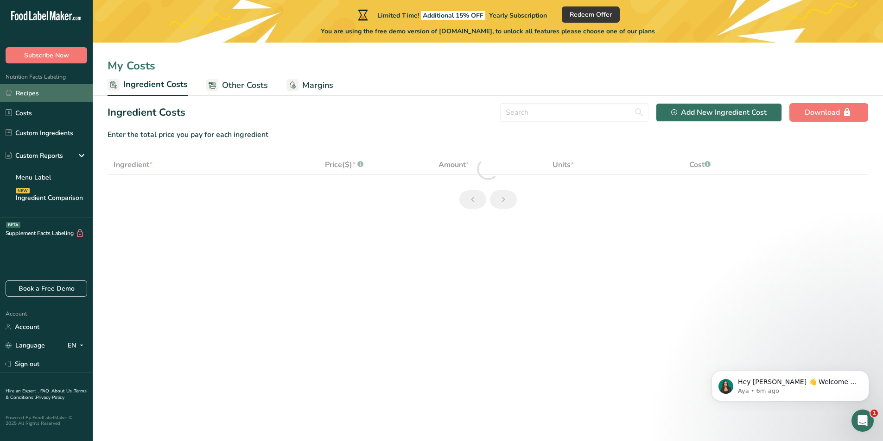
click at [58, 92] on link "Recipes" at bounding box center [46, 93] width 93 height 18
select select "1"
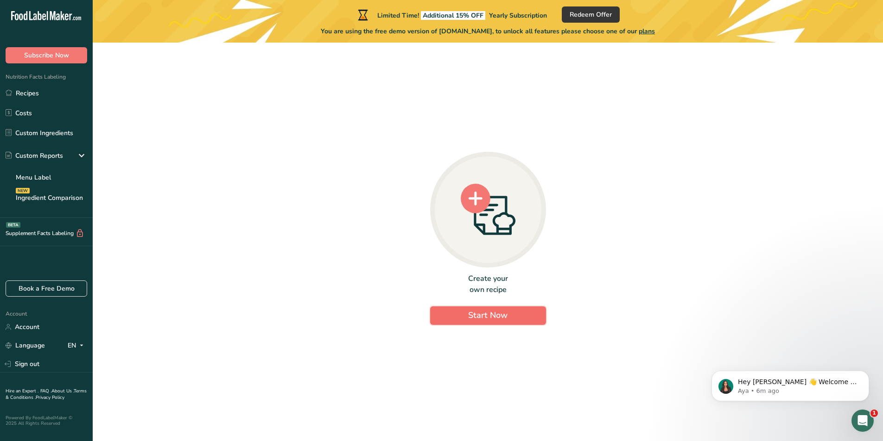
click at [482, 323] on button "Start Now" at bounding box center [488, 316] width 116 height 19
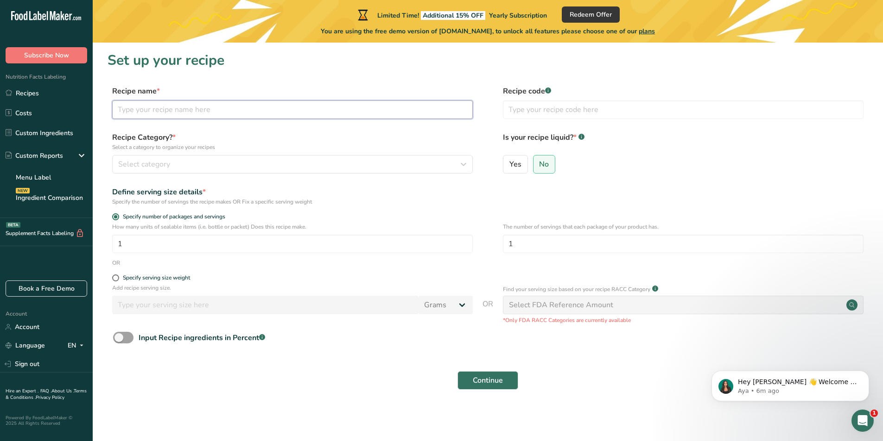
click at [192, 110] on input "text" at bounding box center [292, 110] width 360 height 19
type input "madira cake"
click at [224, 163] on div "Select category" at bounding box center [289, 164] width 343 height 11
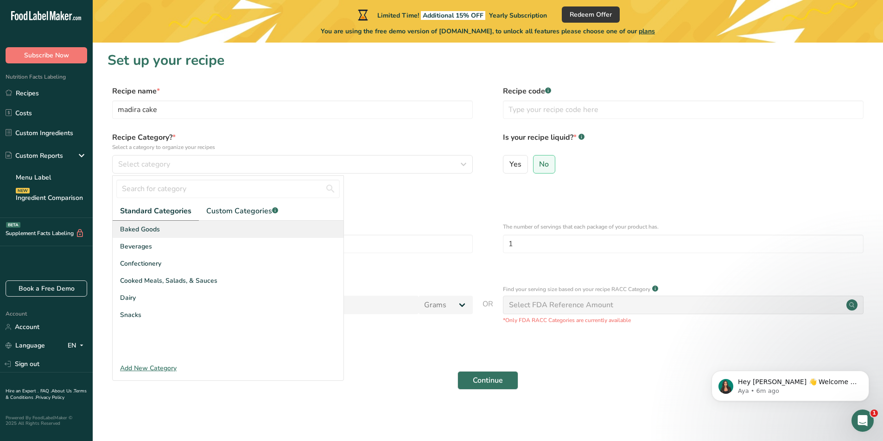
click at [161, 234] on div "Baked Goods" at bounding box center [228, 229] width 231 height 17
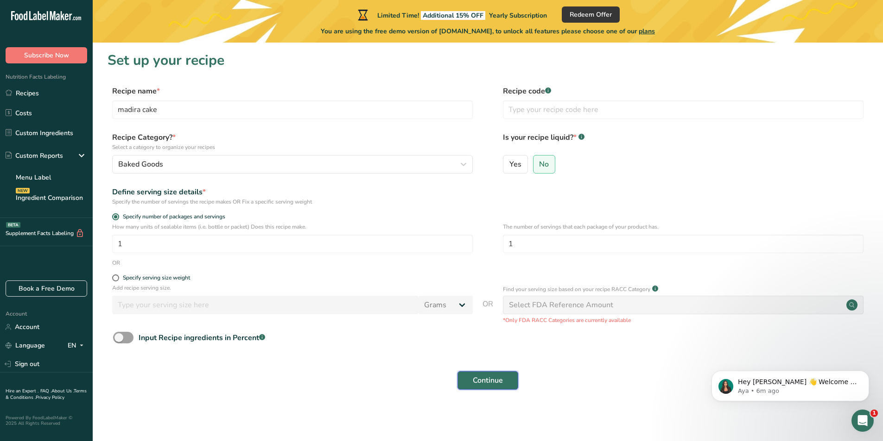
click at [490, 372] on button "Continue" at bounding box center [487, 381] width 61 height 19
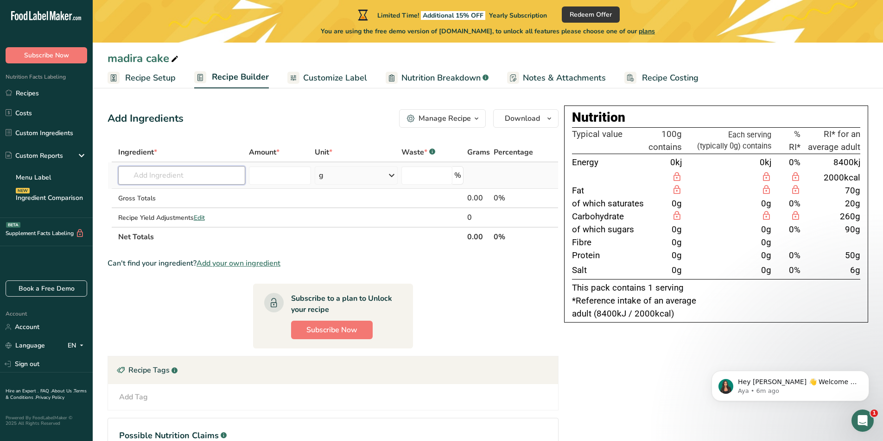
click at [225, 166] on input "text" at bounding box center [181, 175] width 127 height 19
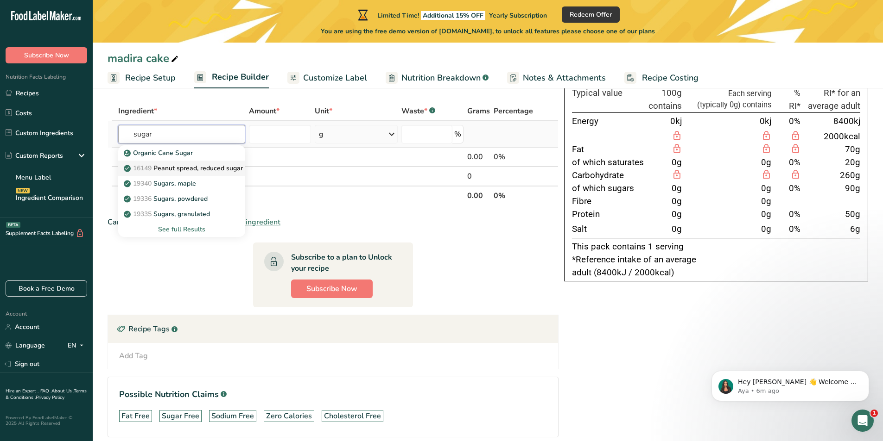
scroll to position [82, 0]
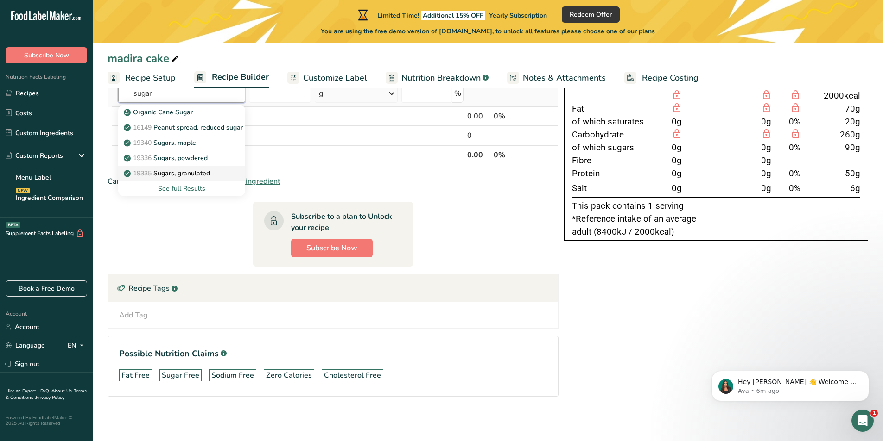
type input "sugar"
click at [194, 175] on p "19335 Sugars, granulated" at bounding box center [168, 174] width 84 height 10
type input "Sugars, granulated"
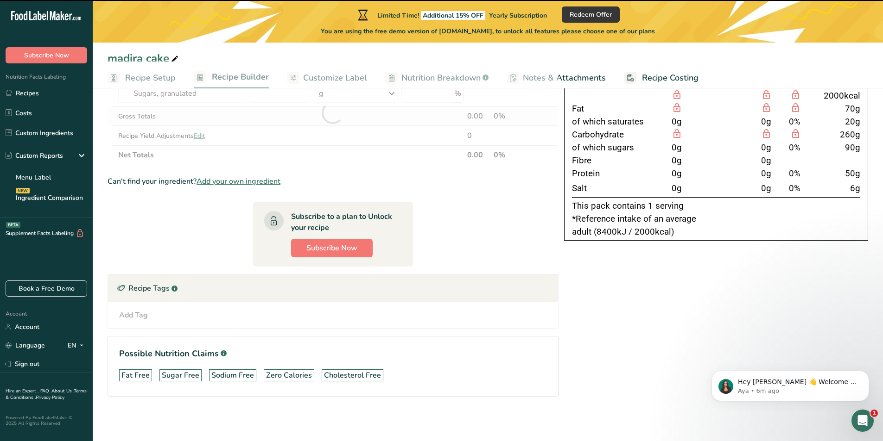
type input "0"
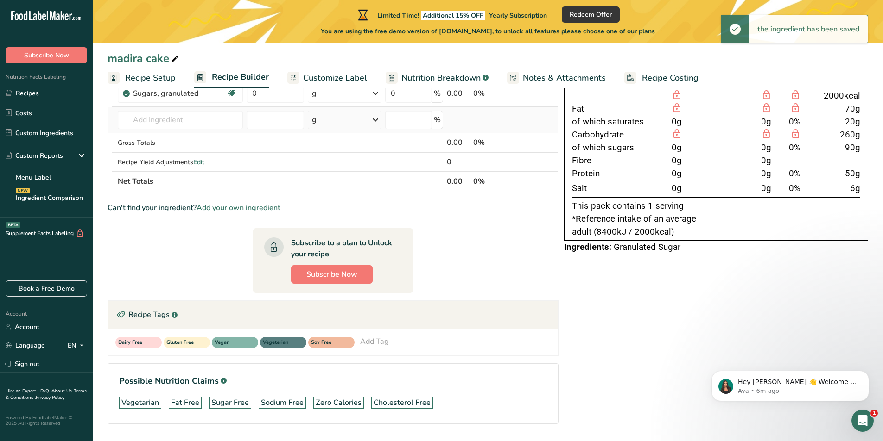
click at [206, 131] on td "Organic Cane Sugar 16149 Peanut spread, reduced sugar 19340 Sugars, maple 19336…" at bounding box center [180, 120] width 128 height 26
click at [208, 128] on input "text" at bounding box center [180, 120] width 125 height 19
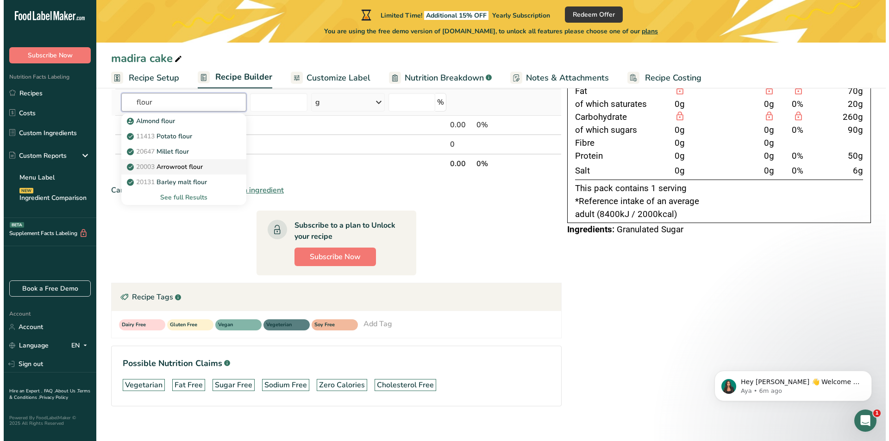
scroll to position [109, 0]
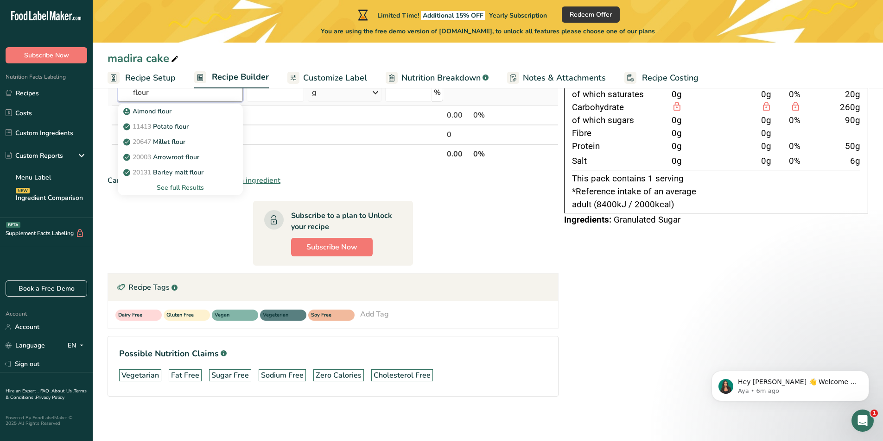
type input "flour"
click at [192, 187] on div "See full Results" at bounding box center [180, 188] width 110 height 10
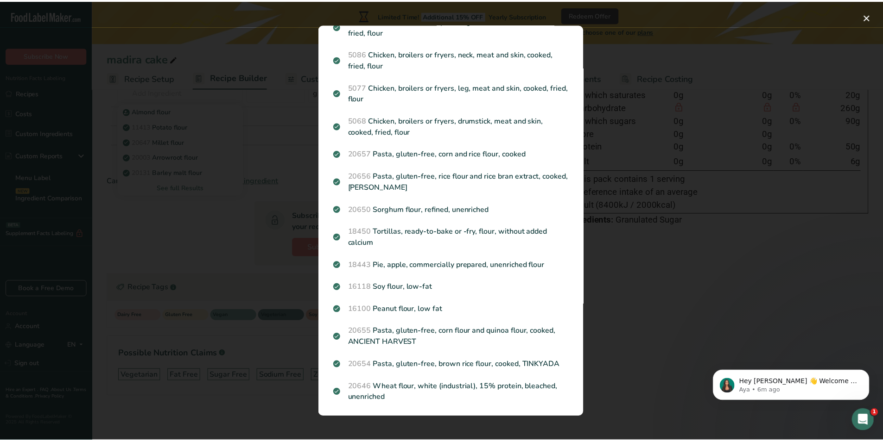
scroll to position [989, 0]
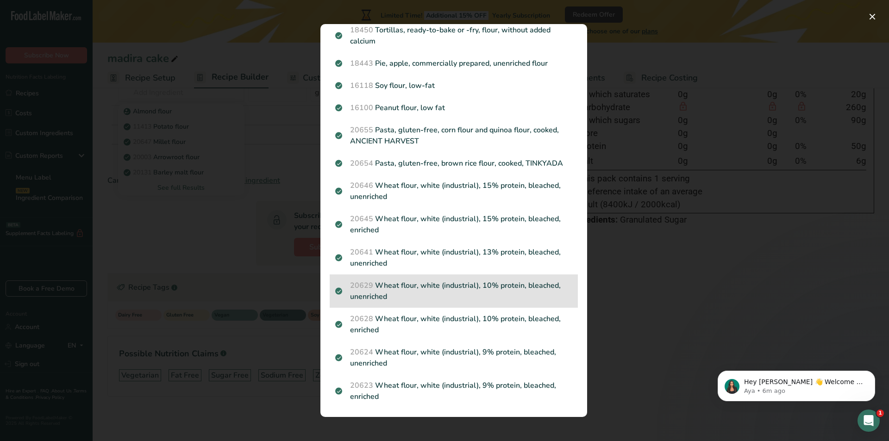
click at [471, 292] on p "20629 Wheat flour, white (industrial), 10% protein, bleached, unenriched" at bounding box center [453, 291] width 237 height 22
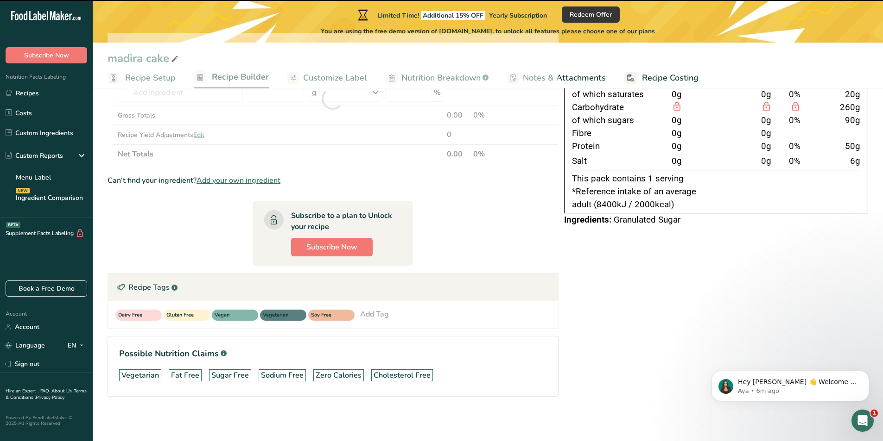
type input "0"
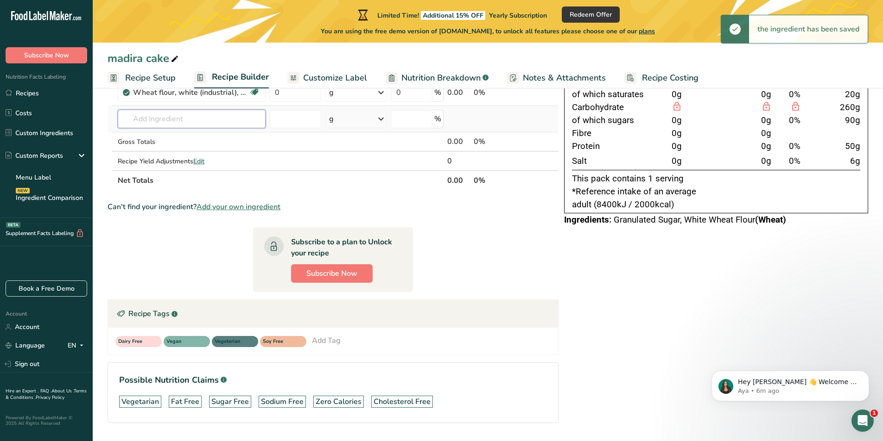
click at [176, 127] on input "text" at bounding box center [192, 119] width 148 height 19
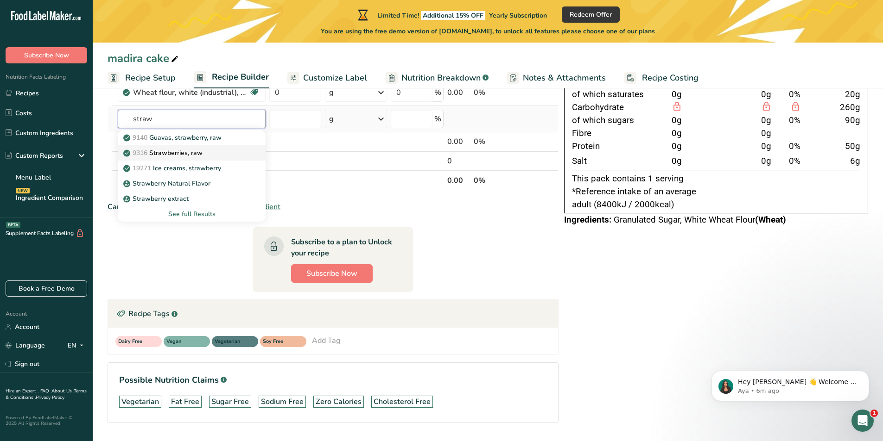
type input "straw"
click at [190, 155] on p "9316 Strawberries, raw" at bounding box center [163, 153] width 77 height 10
type input "Strawberries, raw"
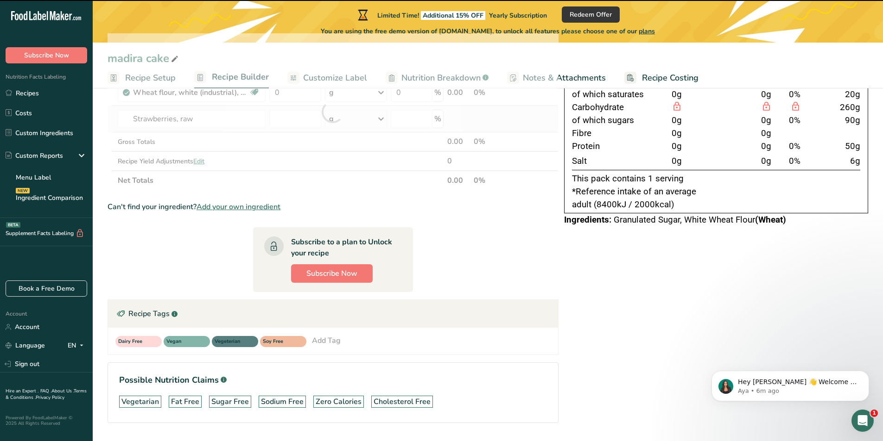
type input "0"
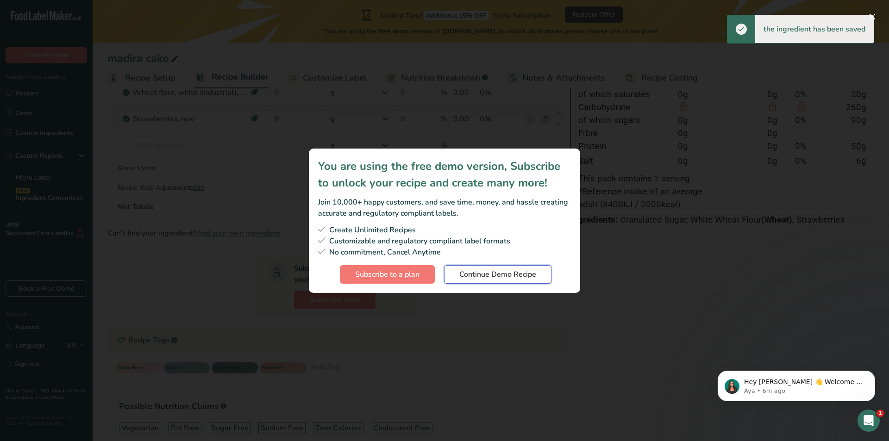
click at [512, 275] on span "Continue Demo Recipe" at bounding box center [498, 274] width 77 height 11
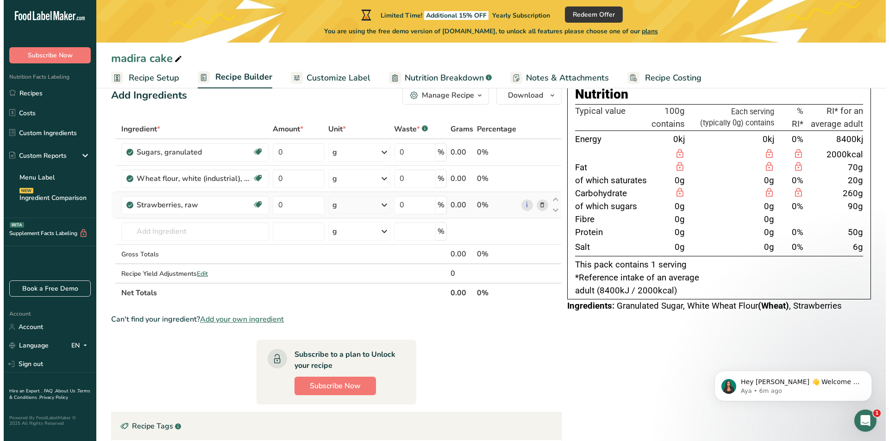
scroll to position [0, 0]
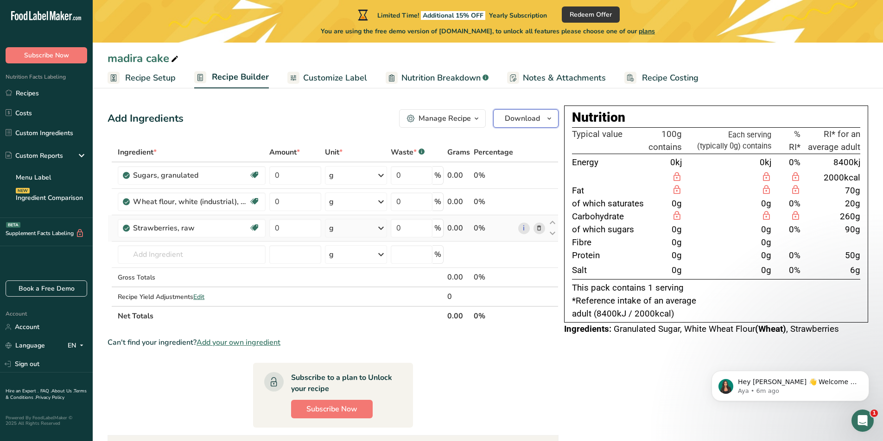
click at [519, 124] on span "Download" at bounding box center [521, 118] width 35 height 11
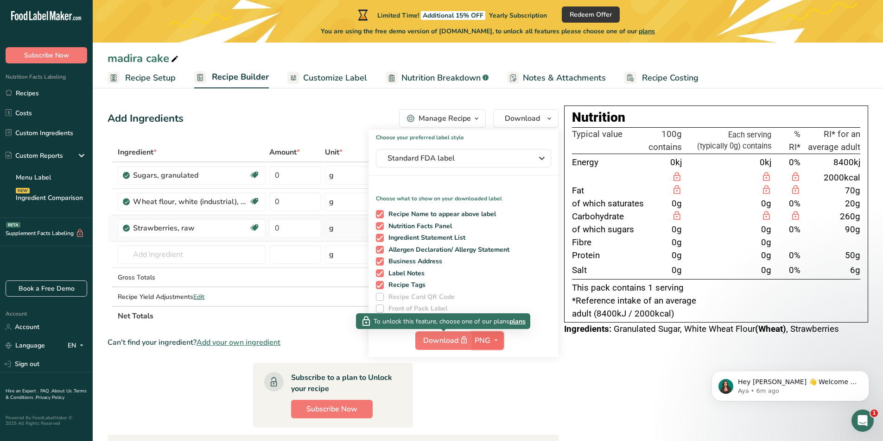
click at [484, 342] on span "PNG" at bounding box center [482, 340] width 16 height 11
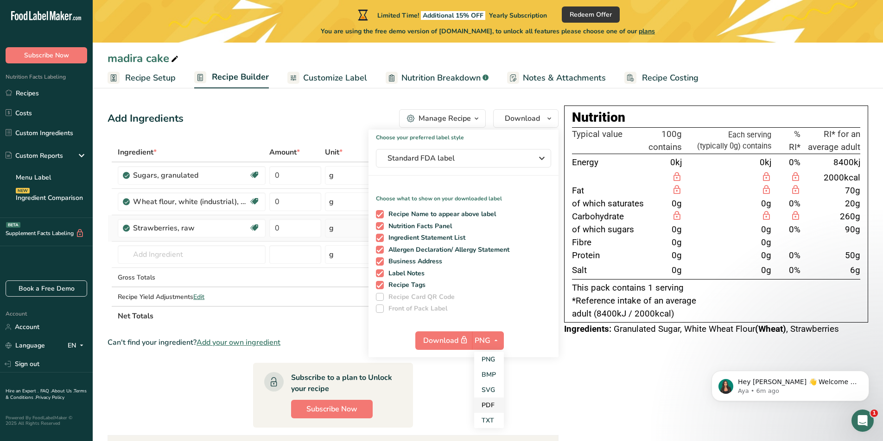
click at [491, 402] on link "PDF" at bounding box center [489, 405] width 30 height 15
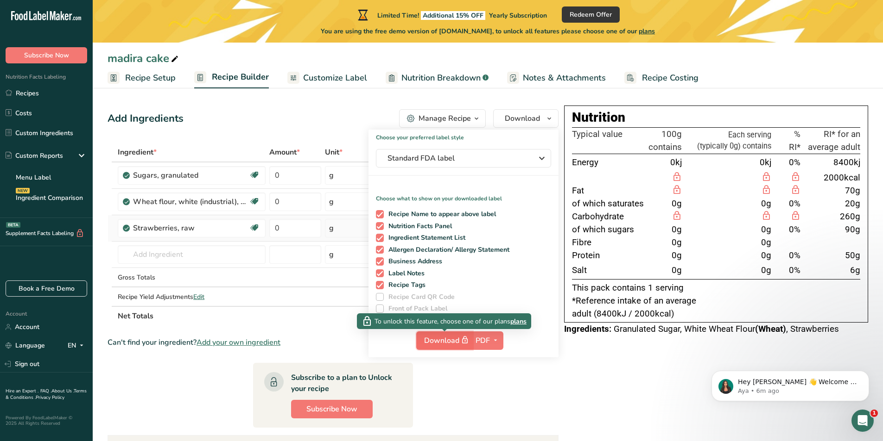
click at [444, 344] on span "Download" at bounding box center [447, 341] width 46 height 12
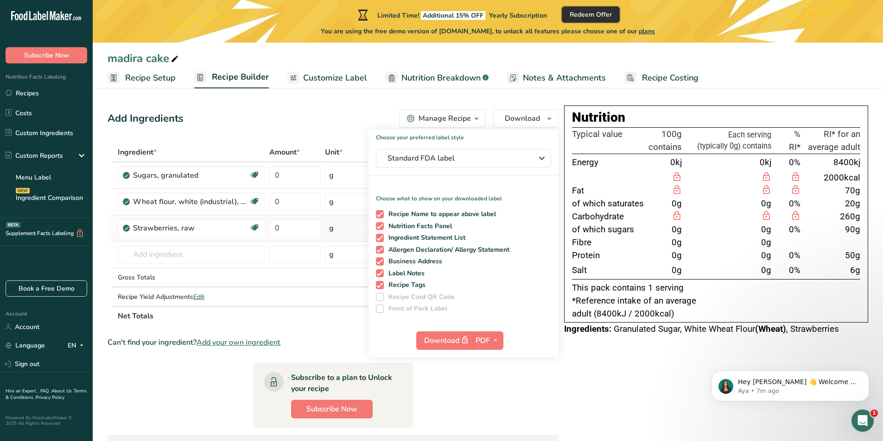
click at [598, 19] on span "Redeem Offer" at bounding box center [590, 15] width 42 height 10
